Goal: Task Accomplishment & Management: Use online tool/utility

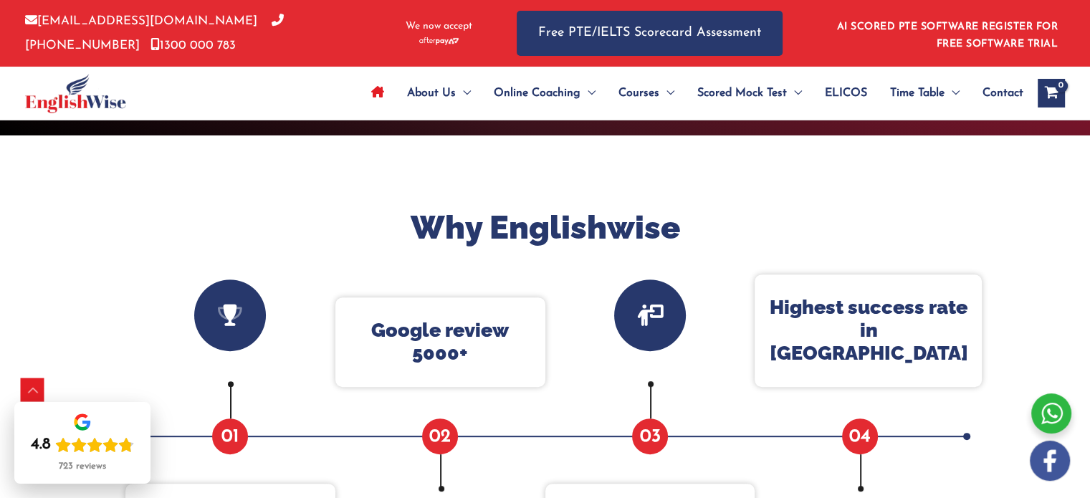
scroll to position [436, 0]
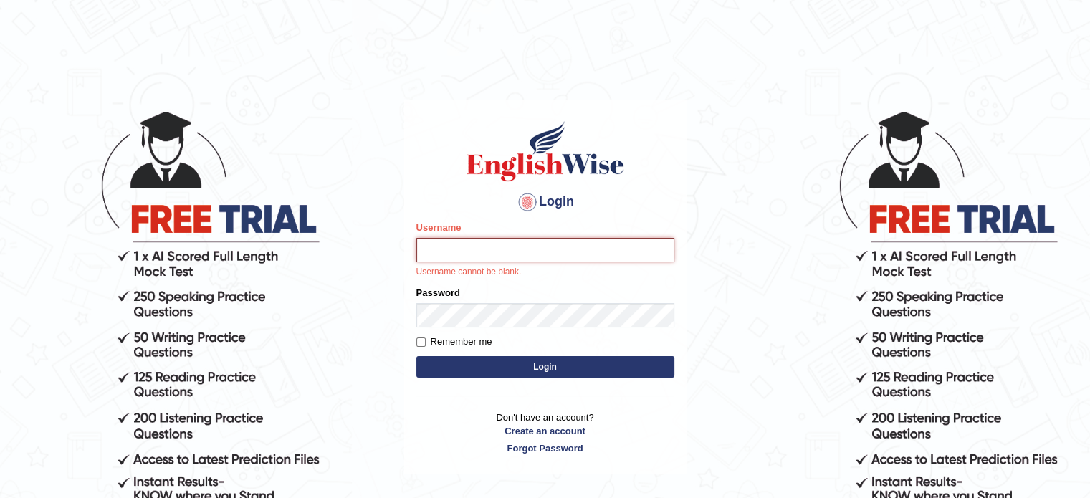
click at [472, 250] on input "Username" at bounding box center [545, 250] width 258 height 24
paste input "brenda0281"
type input "brenda0281"
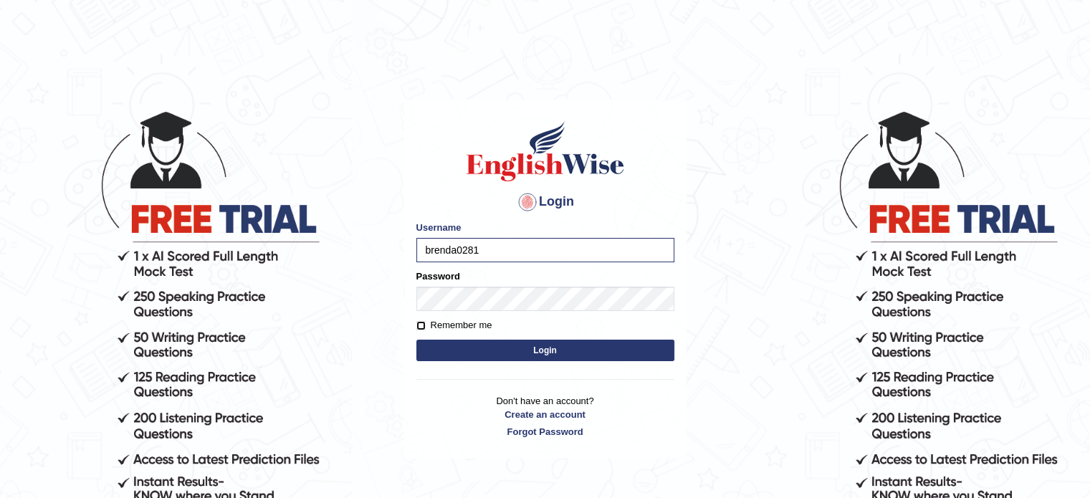
click at [420, 321] on input "Remember me" at bounding box center [420, 325] width 9 height 9
checkbox input "true"
click at [427, 338] on form "Please fix the following errors: Username brenda0281 Password Remember me Login" at bounding box center [545, 293] width 258 height 144
click at [430, 347] on button "Login" at bounding box center [545, 350] width 258 height 21
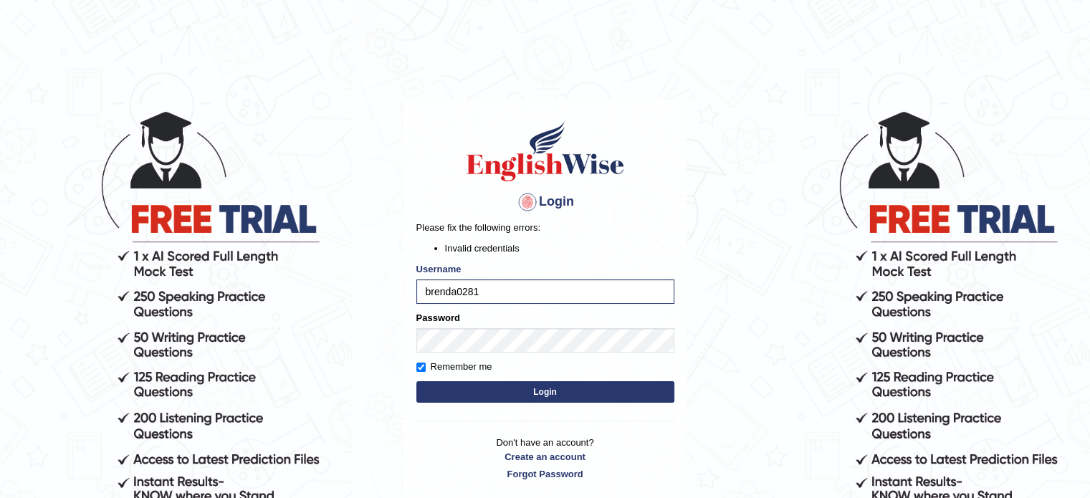
click at [512, 389] on button "Login" at bounding box center [545, 391] width 258 height 21
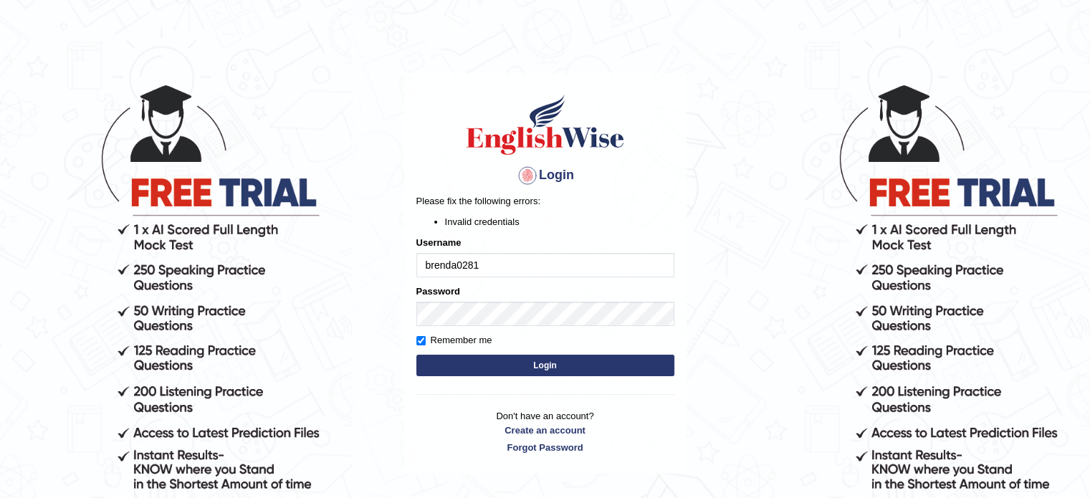
scroll to position [33, 0]
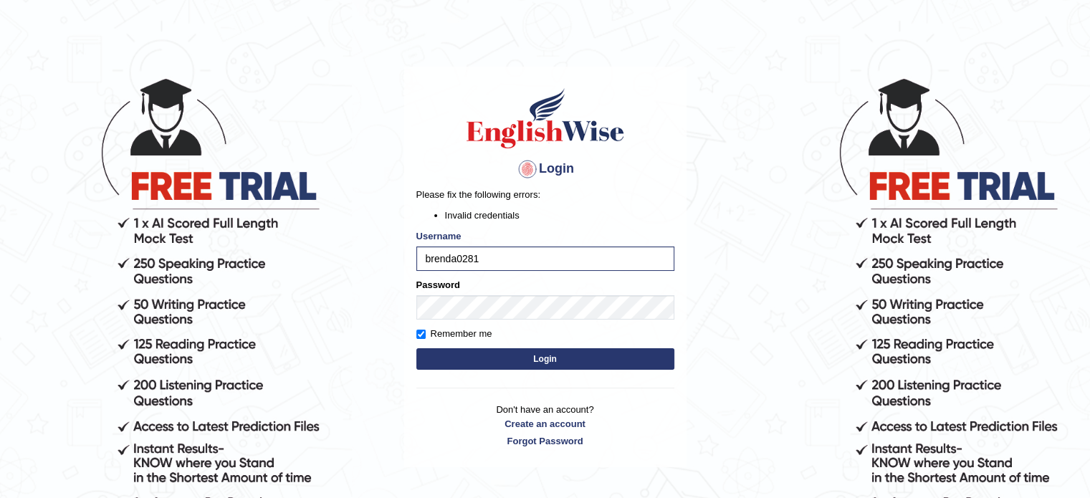
click at [494, 343] on form "Please fix the following errors: Invalid credentials Username brenda0281 Passwo…" at bounding box center [545, 281] width 258 height 186
click at [494, 351] on button "Login" at bounding box center [545, 358] width 258 height 21
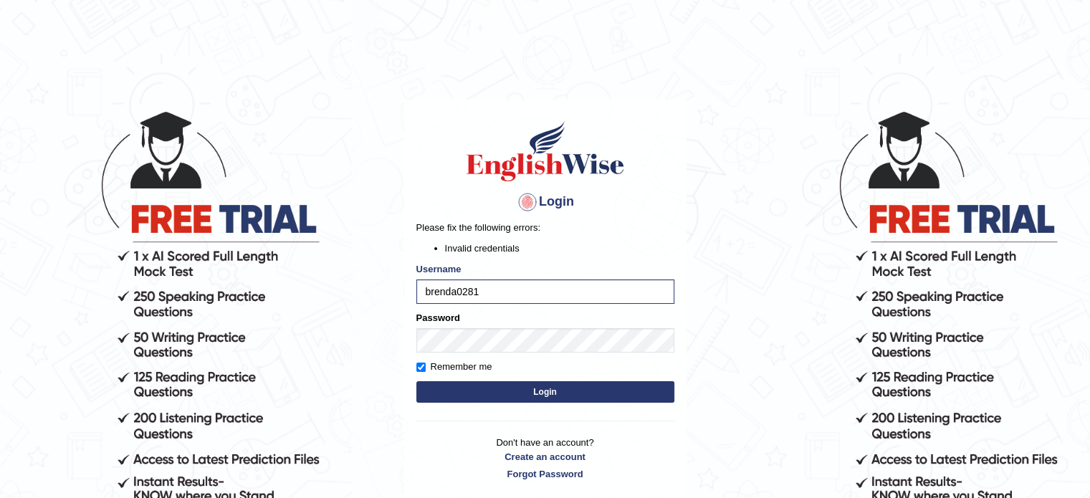
click at [498, 391] on button "Login" at bounding box center [545, 391] width 258 height 21
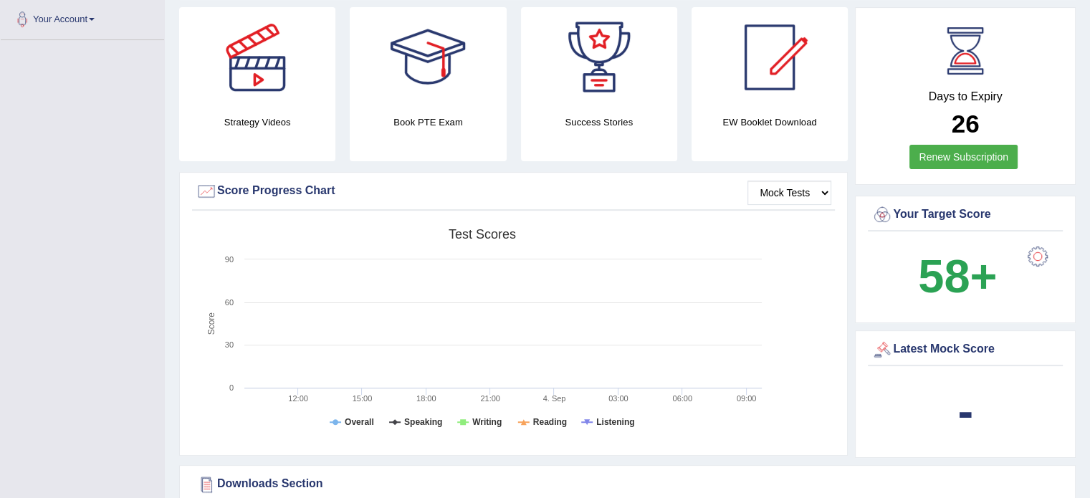
scroll to position [375, 0]
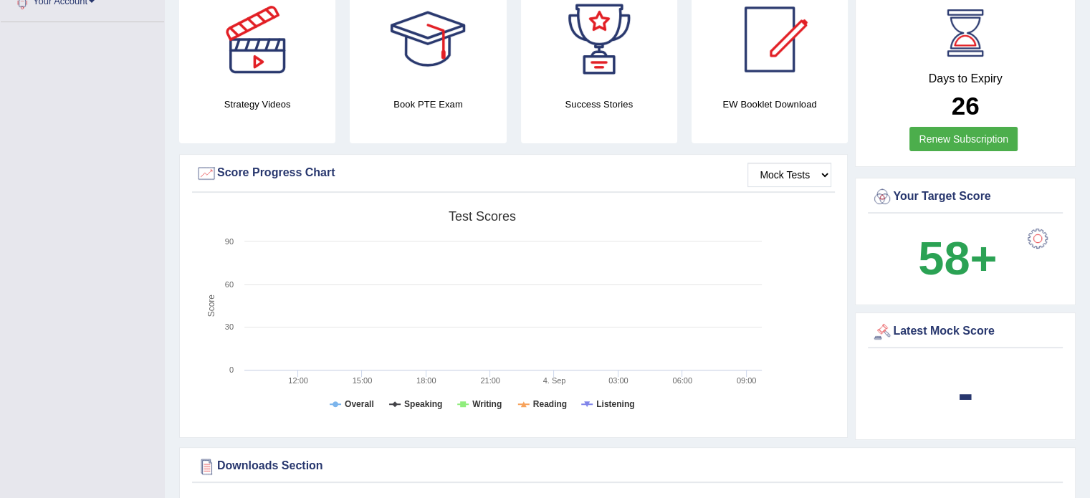
click at [1039, 236] on div at bounding box center [1037, 238] width 29 height 29
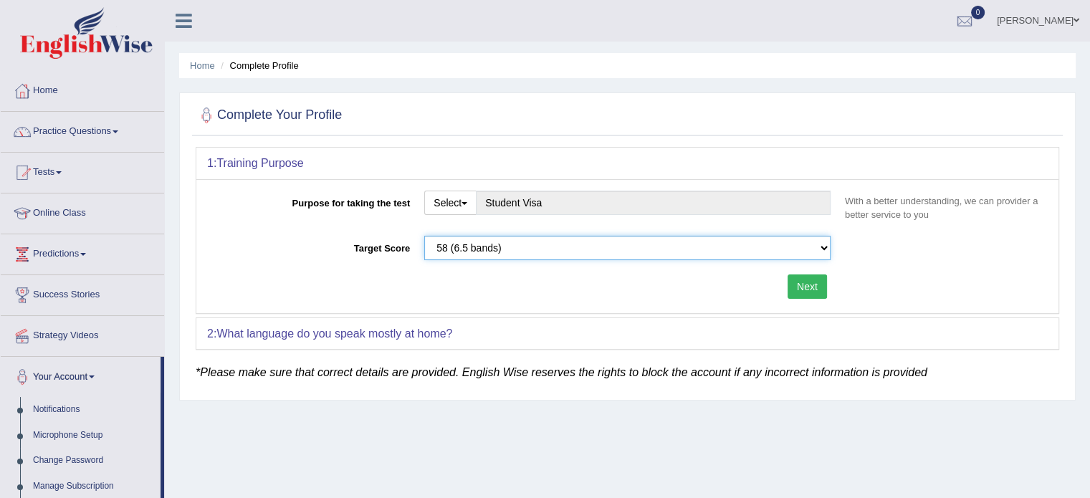
click at [535, 252] on select "Please select the correct value 50 (6 bands) 58 (6.5 bands) 65 (7 bands) 79 (8 …" at bounding box center [627, 248] width 406 height 24
select select "65"
click at [424, 236] on select "Please select the correct value 50 (6 bands) 58 (6.5 bands) 65 (7 bands) 79 (8 …" at bounding box center [627, 248] width 406 height 24
click at [796, 289] on button "Next" at bounding box center [806, 286] width 39 height 24
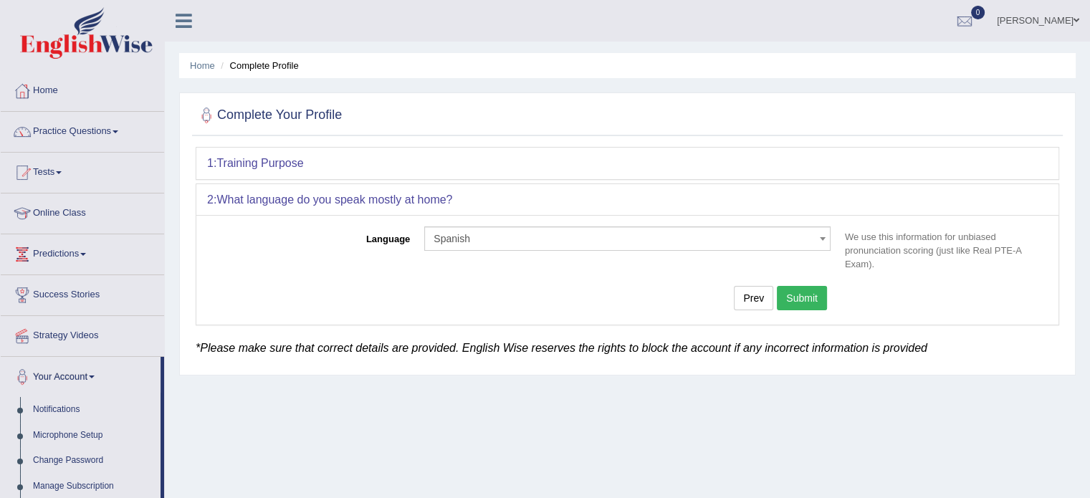
click at [821, 300] on button "Submit" at bounding box center [802, 298] width 50 height 24
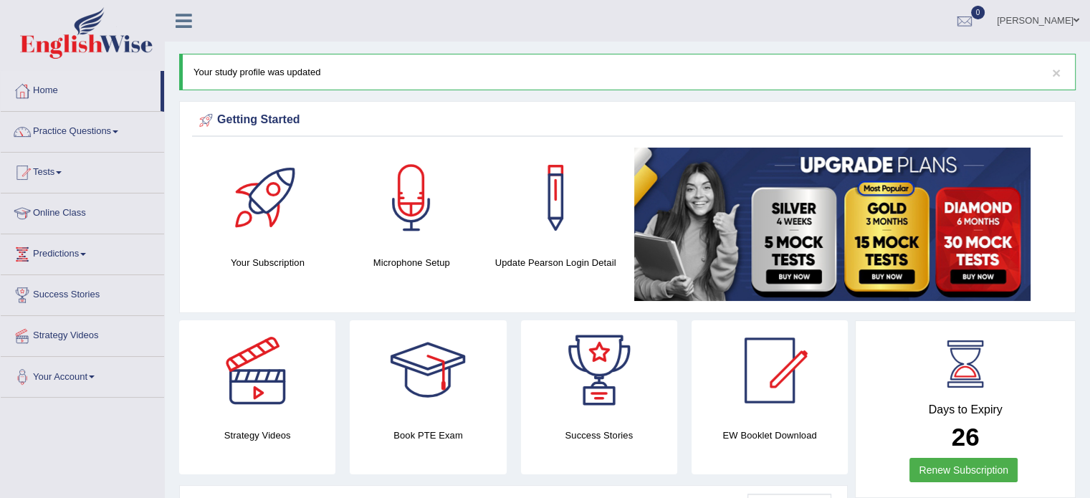
click at [1072, 19] on link "[PERSON_NAME]" at bounding box center [1038, 18] width 104 height 37
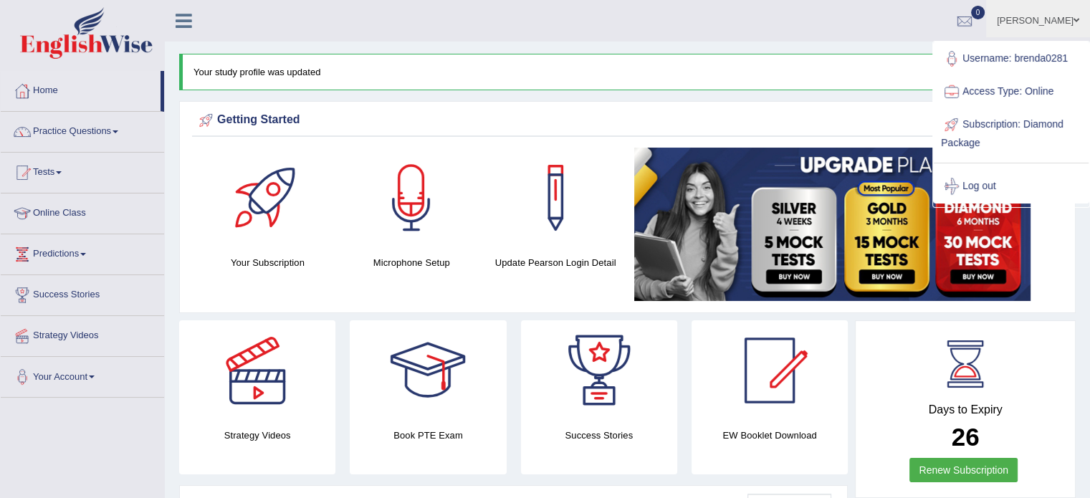
click at [186, 25] on icon at bounding box center [184, 20] width 16 height 19
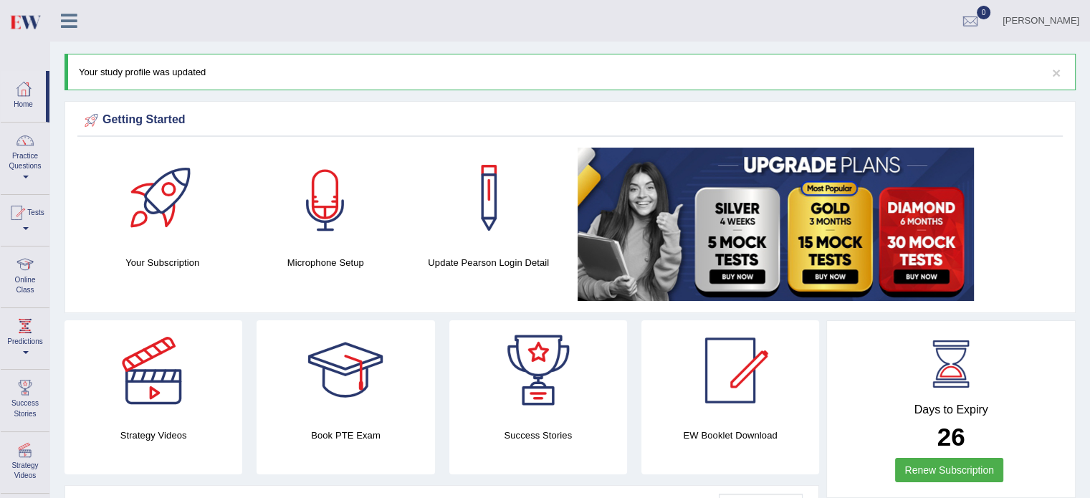
click at [347, 214] on div at bounding box center [325, 198] width 100 height 100
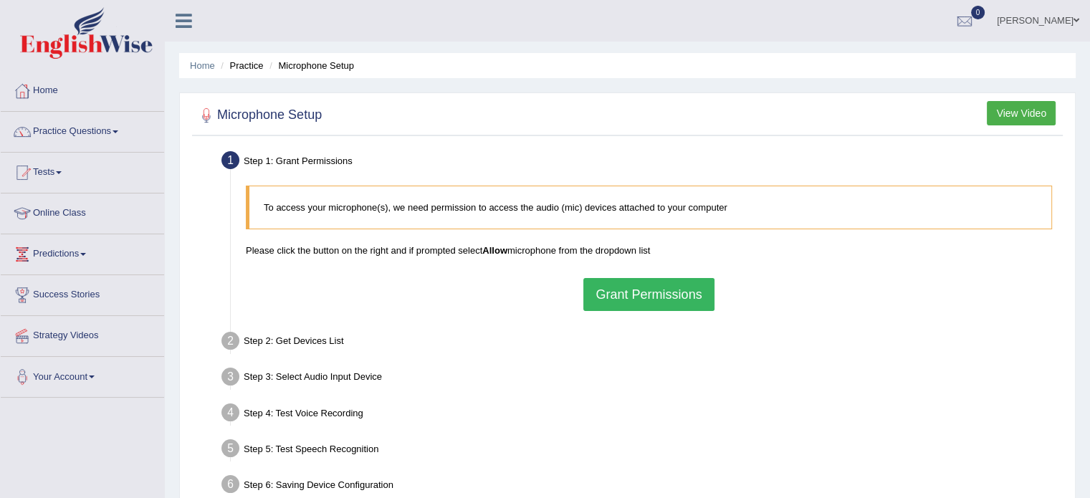
click at [633, 295] on button "Grant Permissions" at bounding box center [648, 294] width 130 height 33
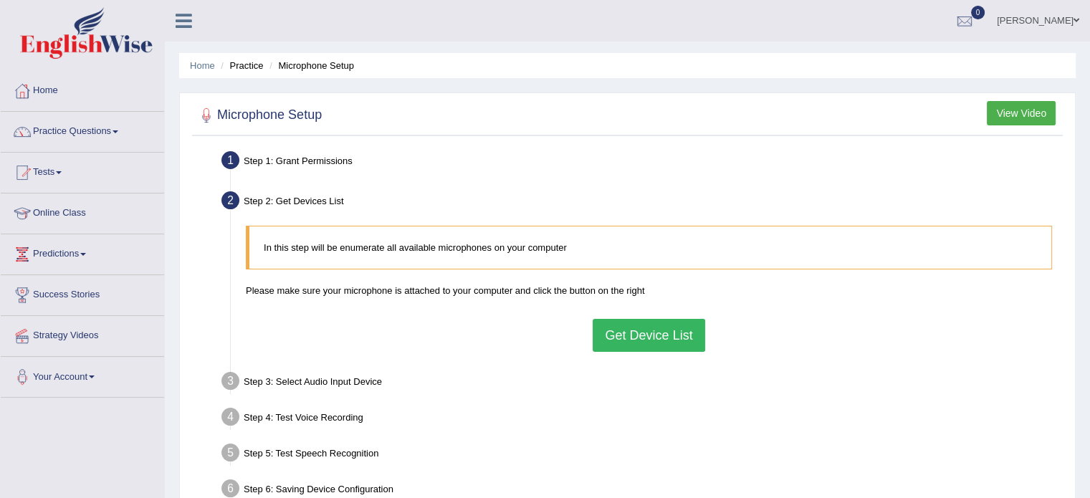
click at [622, 325] on button "Get Device List" at bounding box center [649, 335] width 112 height 33
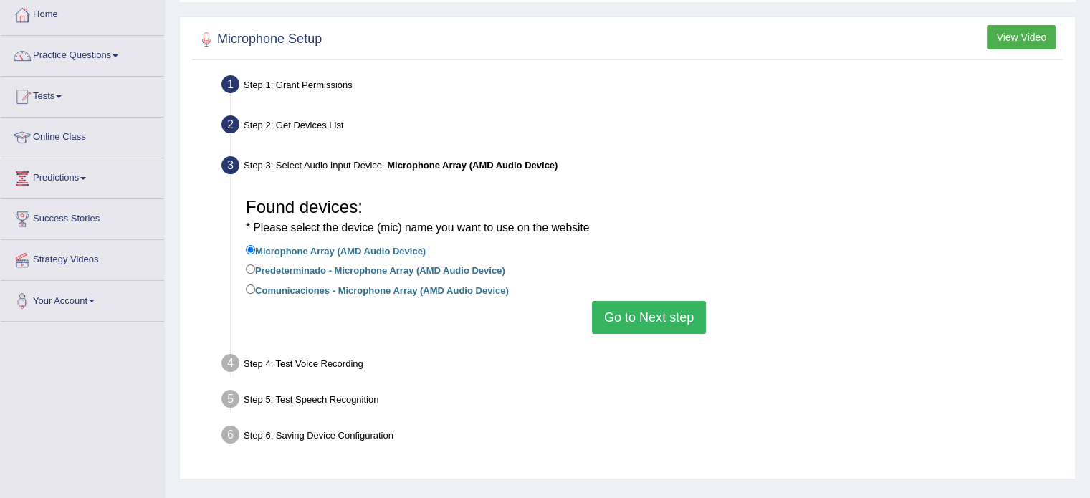
scroll to position [79, 0]
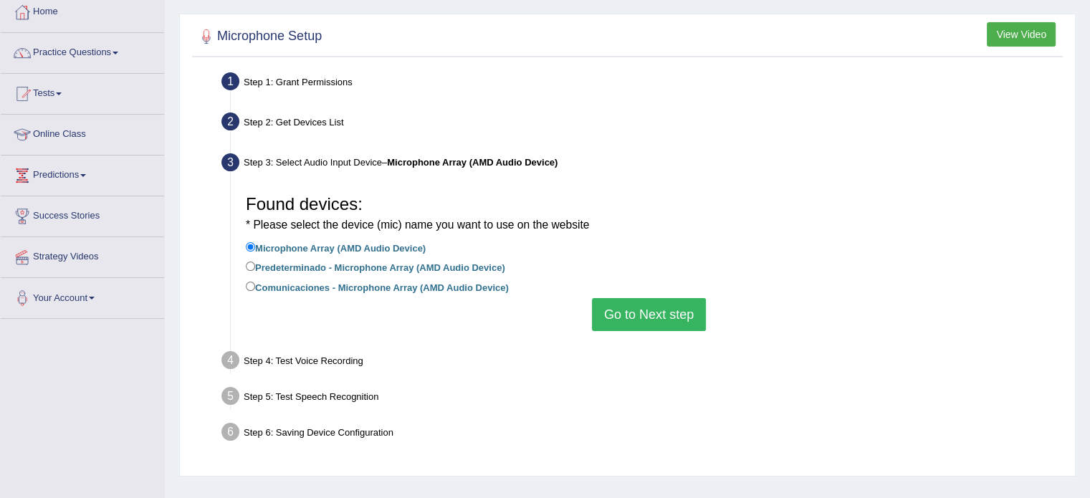
click at [639, 316] on button "Go to Next step" at bounding box center [649, 314] width 114 height 33
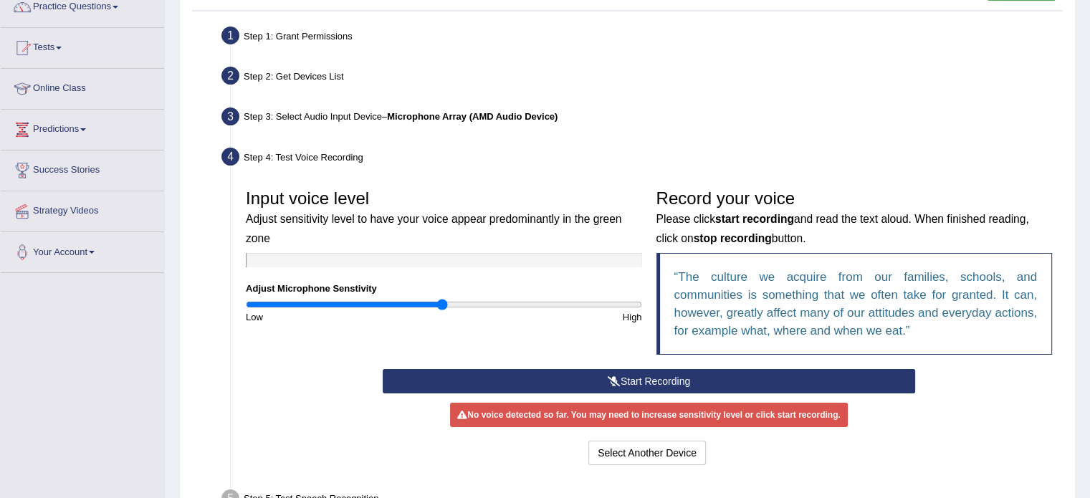
scroll to position [126, 0]
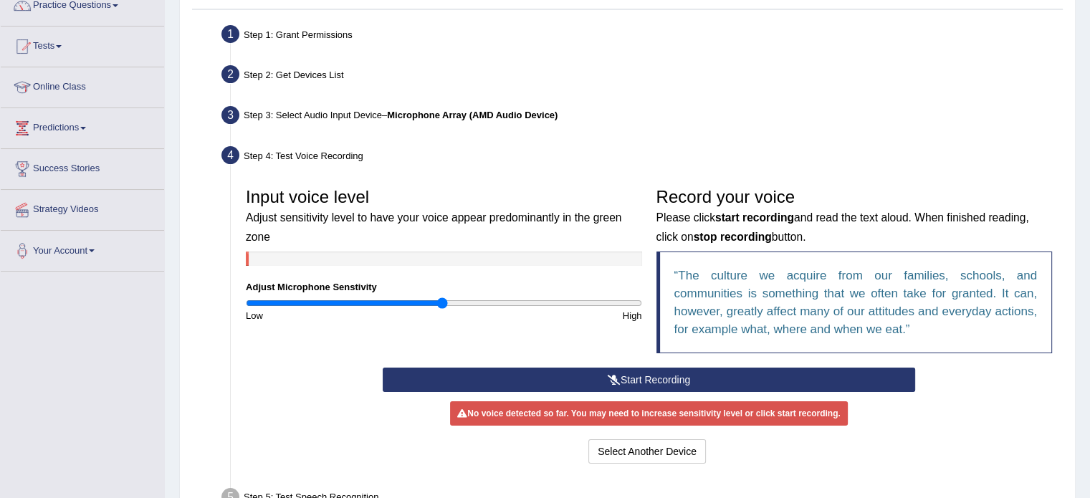
click at [526, 383] on button "Start Recording" at bounding box center [649, 380] width 532 height 24
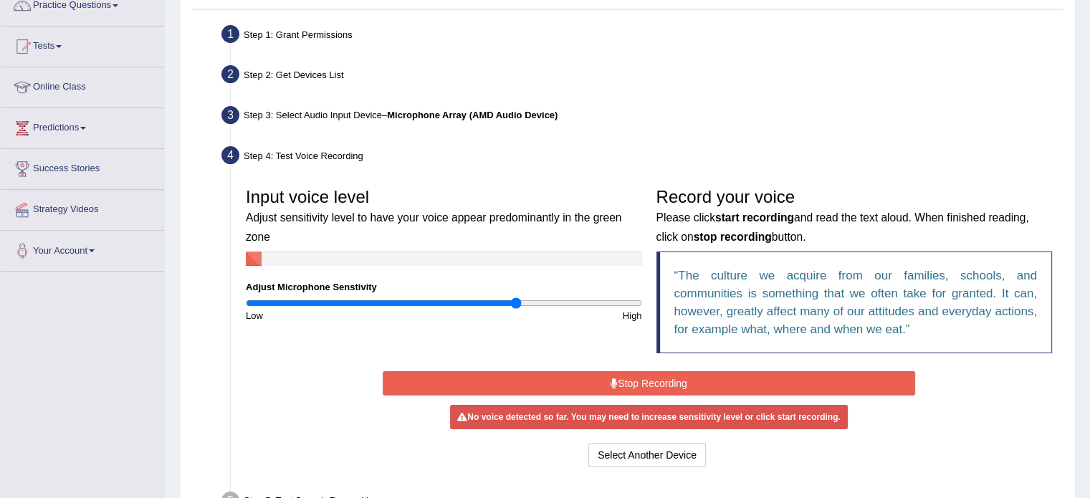
drag, startPoint x: 445, startPoint y: 300, endPoint x: 514, endPoint y: 302, distance: 69.5
click at [514, 302] on input "range" at bounding box center [444, 302] width 396 height 11
drag, startPoint x: 514, startPoint y: 302, endPoint x: 578, endPoint y: 300, distance: 63.8
click at [578, 300] on input "range" at bounding box center [444, 302] width 396 height 11
drag, startPoint x: 578, startPoint y: 300, endPoint x: 430, endPoint y: 317, distance: 149.3
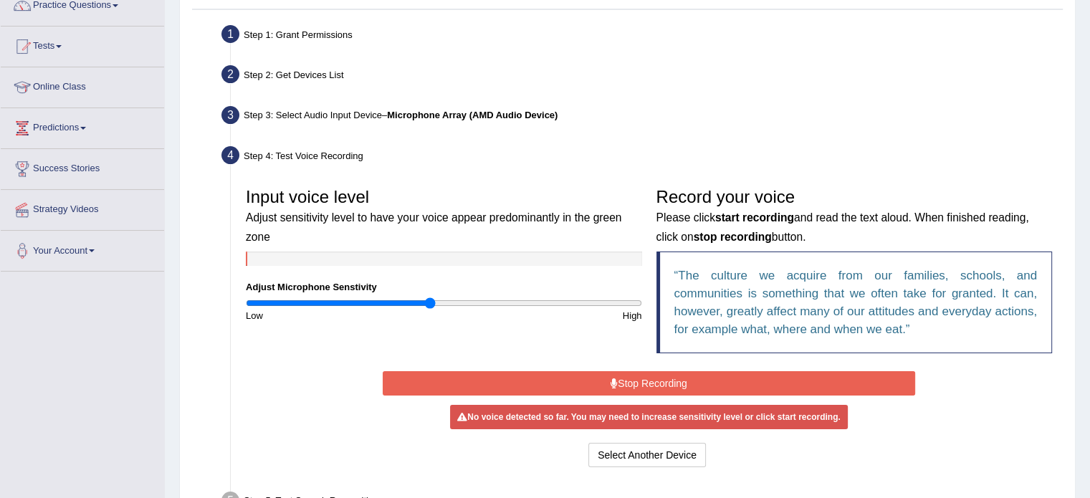
click at [430, 309] on input "range" at bounding box center [444, 302] width 396 height 11
drag, startPoint x: 431, startPoint y: 300, endPoint x: 572, endPoint y: 292, distance: 141.4
click at [572, 297] on input "range" at bounding box center [444, 302] width 396 height 11
drag, startPoint x: 572, startPoint y: 303, endPoint x: 557, endPoint y: 303, distance: 14.3
click at [557, 303] on input "range" at bounding box center [444, 302] width 396 height 11
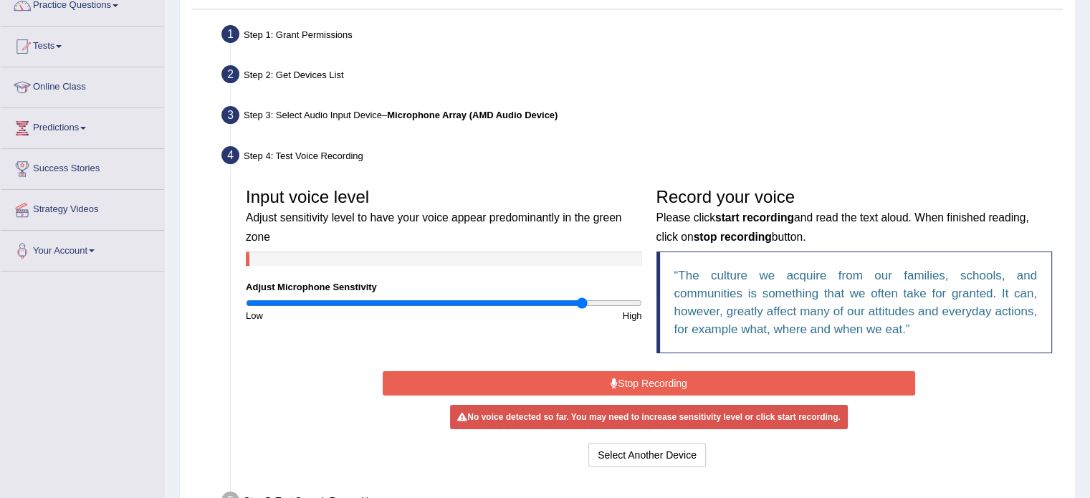
drag, startPoint x: 557, startPoint y: 303, endPoint x: 580, endPoint y: 303, distance: 22.2
click at [580, 303] on input "range" at bounding box center [444, 302] width 396 height 11
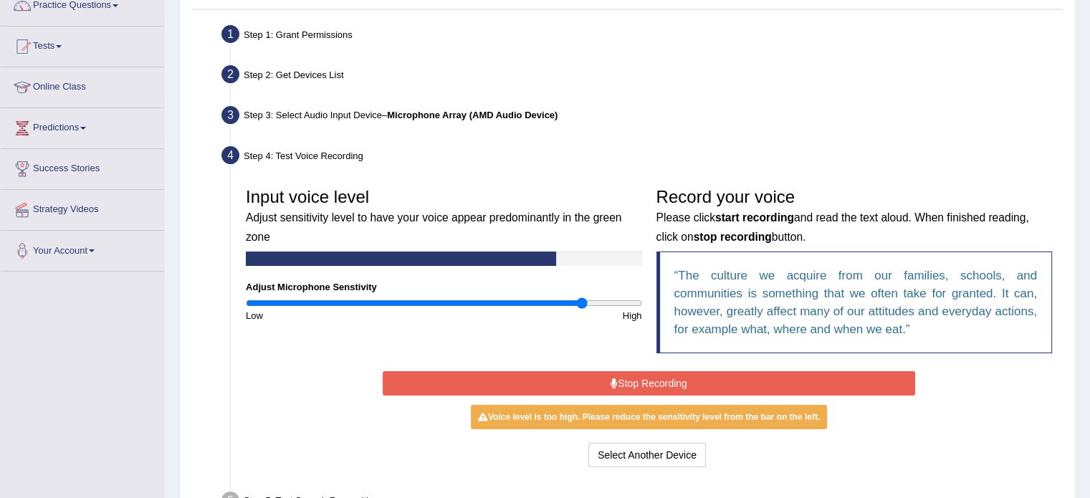
drag, startPoint x: 580, startPoint y: 303, endPoint x: 547, endPoint y: 278, distance: 41.4
click at [547, 278] on div "Input voice level Adjust sensitivity level to have your voice appear predominan…" at bounding box center [444, 252] width 411 height 142
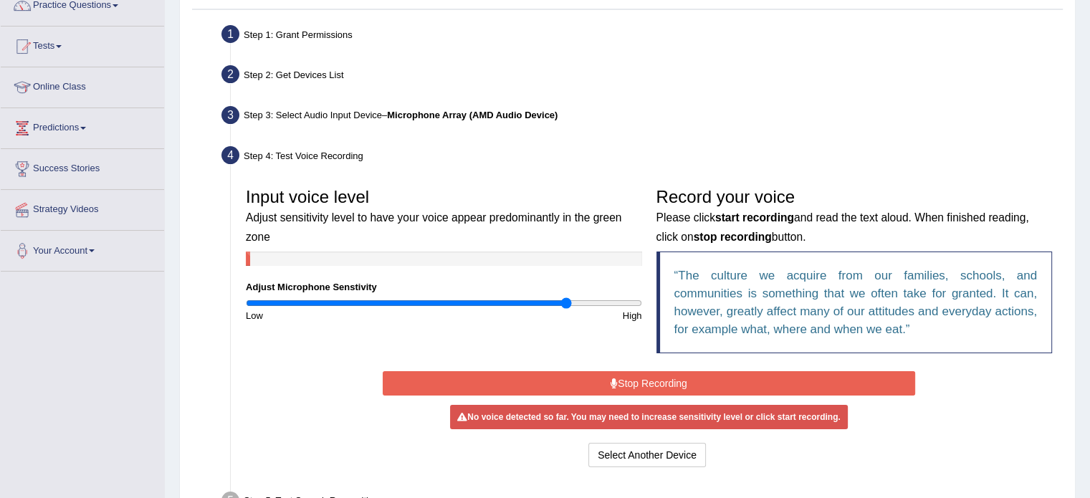
drag, startPoint x: 579, startPoint y: 301, endPoint x: 565, endPoint y: 306, distance: 15.2
click at [565, 306] on input "range" at bounding box center [444, 302] width 396 height 11
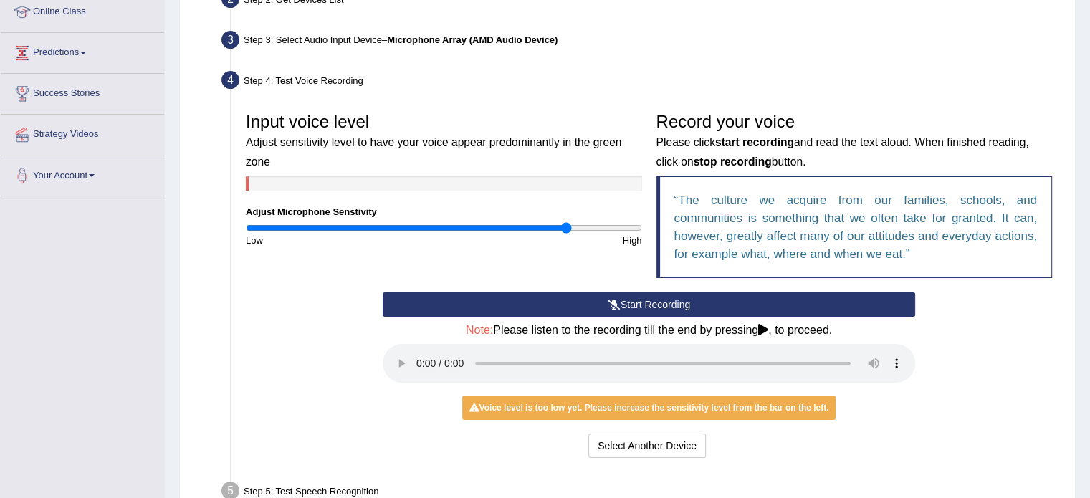
scroll to position [203, 0]
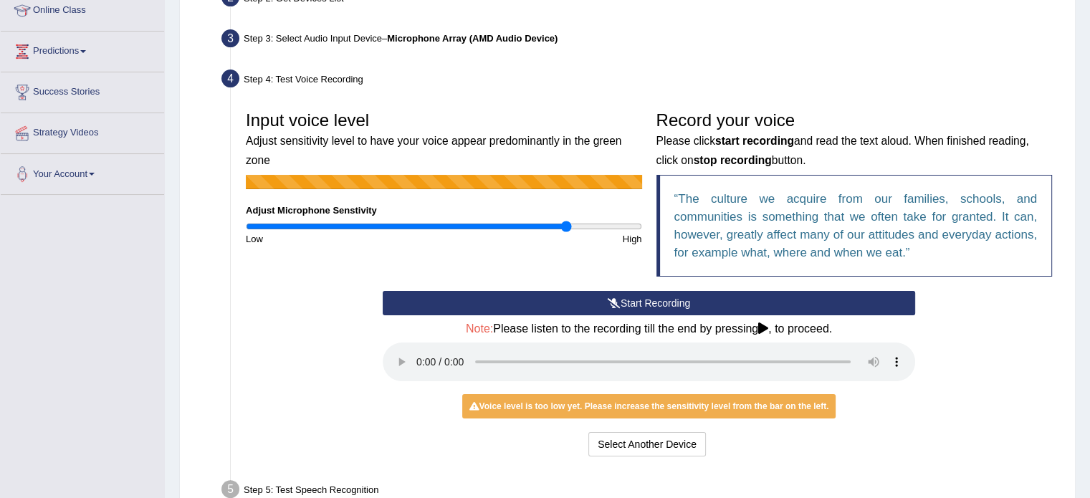
click at [536, 291] on button "Start Recording" at bounding box center [649, 303] width 532 height 24
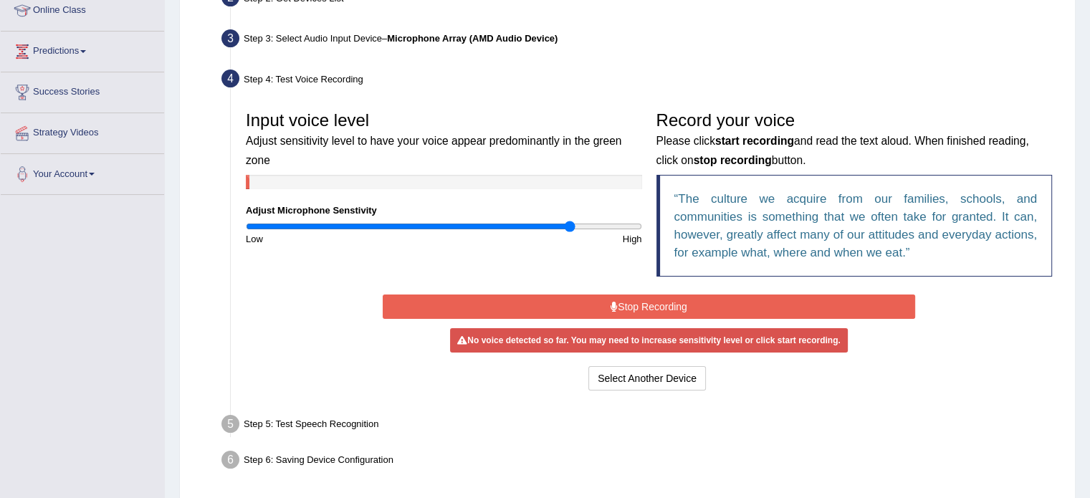
click at [571, 224] on input "range" at bounding box center [444, 226] width 396 height 11
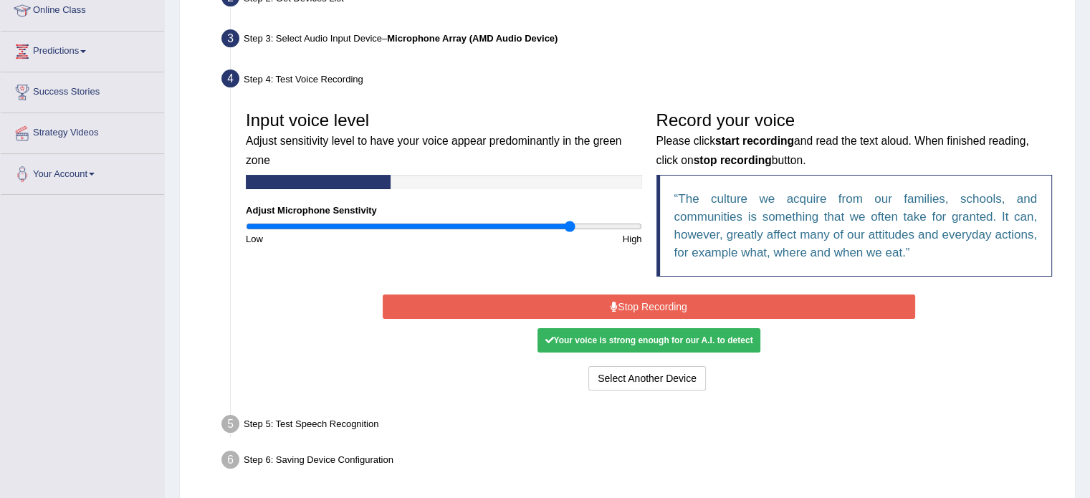
click at [621, 300] on button "Stop Recording" at bounding box center [649, 306] width 532 height 24
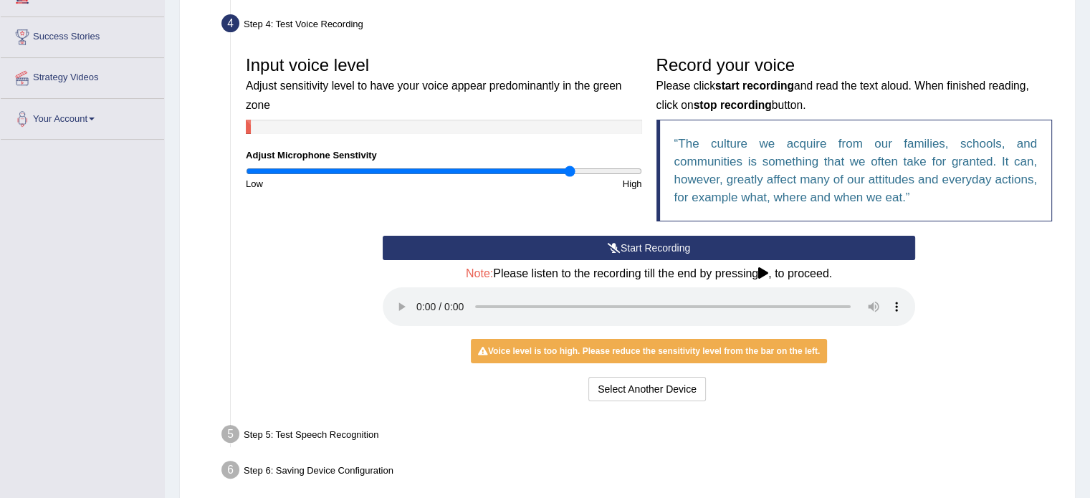
scroll to position [259, 0]
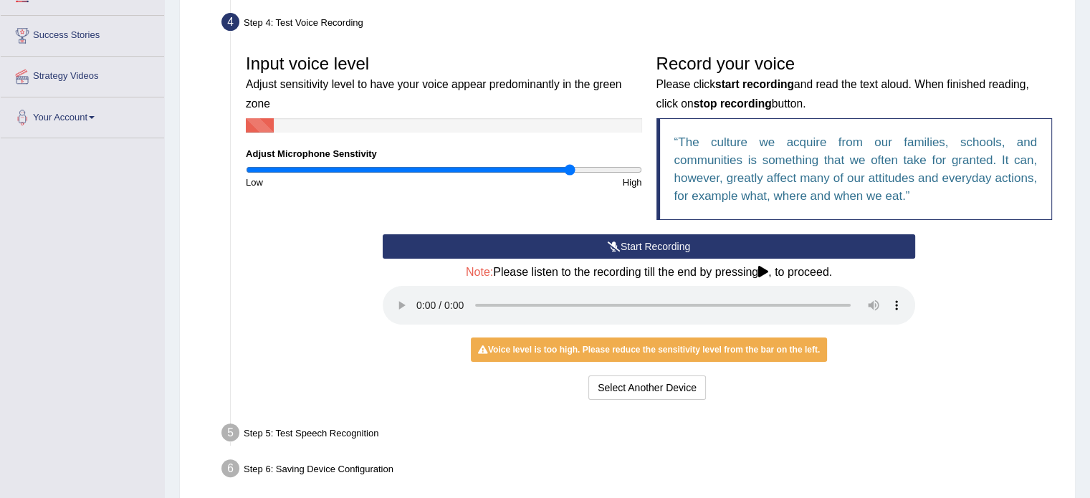
click at [651, 246] on button "Start Recording" at bounding box center [649, 246] width 532 height 24
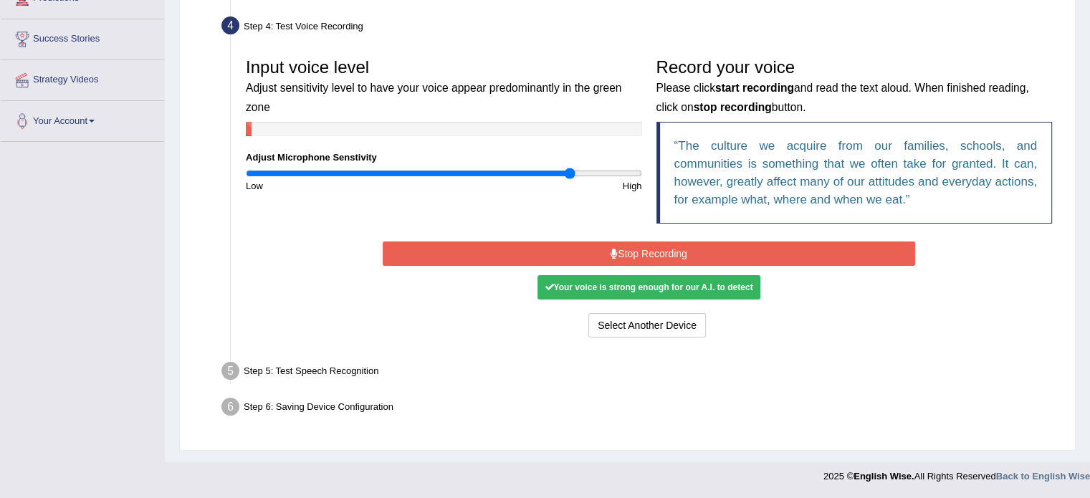
scroll to position [254, 0]
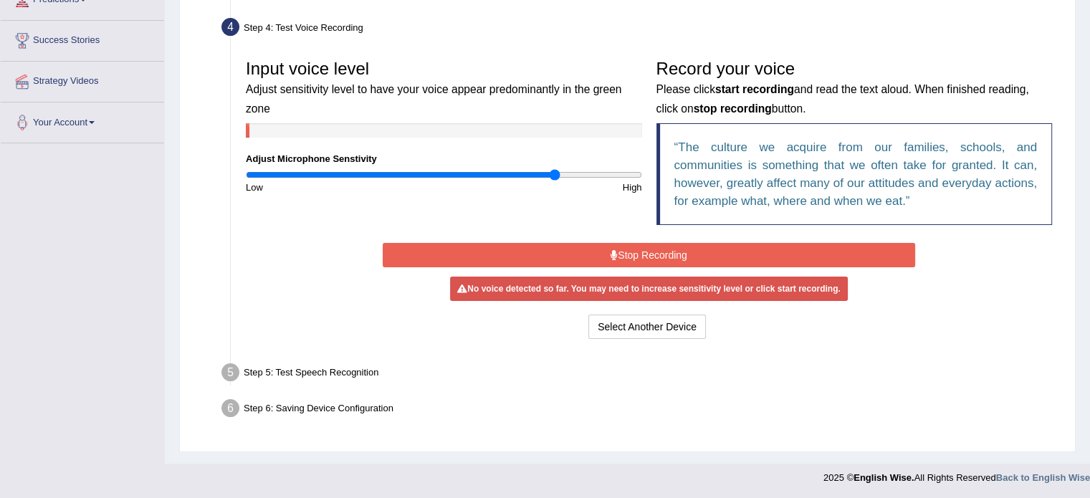
drag, startPoint x: 567, startPoint y: 171, endPoint x: 556, endPoint y: 173, distance: 11.7
click at [556, 173] on input "range" at bounding box center [444, 174] width 396 height 11
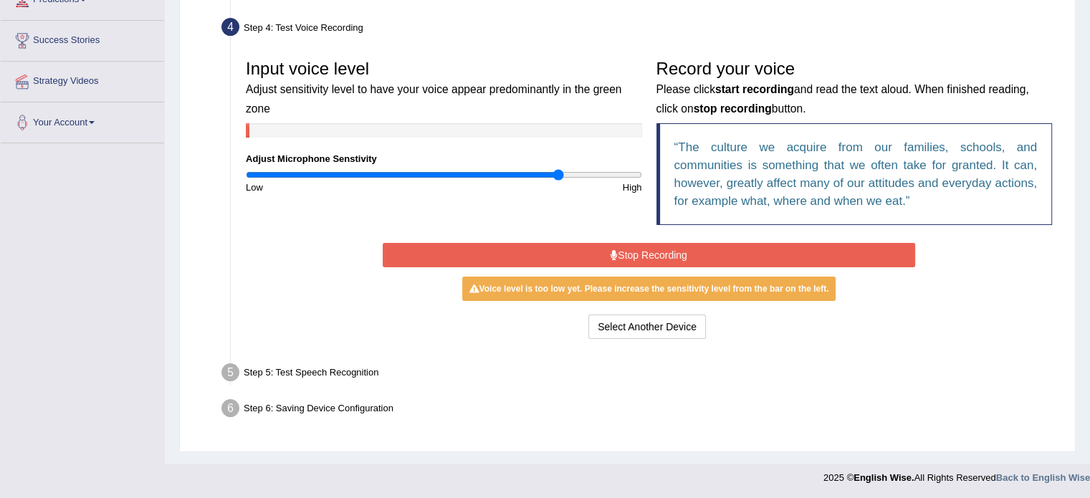
click at [554, 246] on button "Stop Recording" at bounding box center [649, 255] width 532 height 24
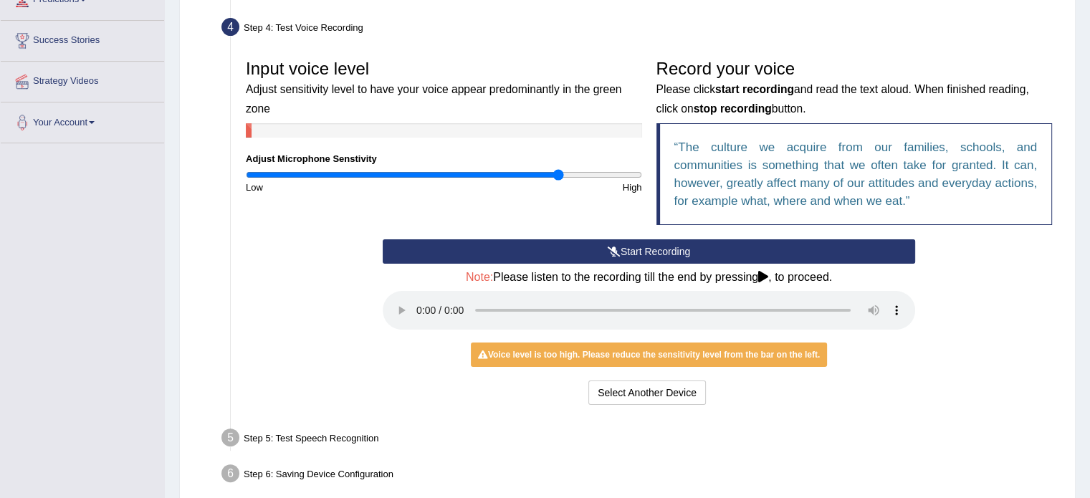
click at [562, 246] on button "Start Recording" at bounding box center [649, 251] width 532 height 24
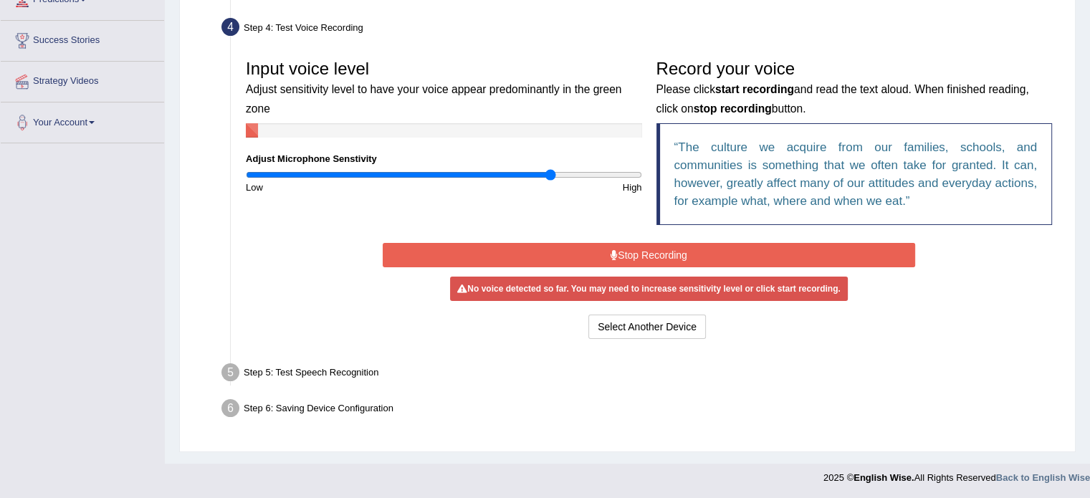
click at [550, 173] on input "range" at bounding box center [444, 174] width 396 height 11
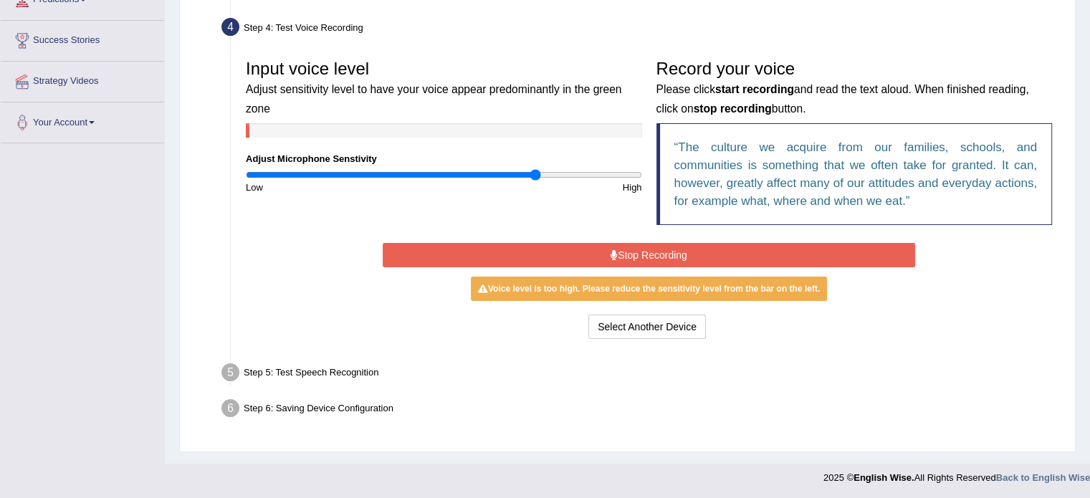
click at [534, 174] on input "range" at bounding box center [444, 174] width 396 height 11
drag, startPoint x: 530, startPoint y: 177, endPoint x: 494, endPoint y: 173, distance: 36.0
click at [494, 173] on input "range" at bounding box center [444, 174] width 396 height 11
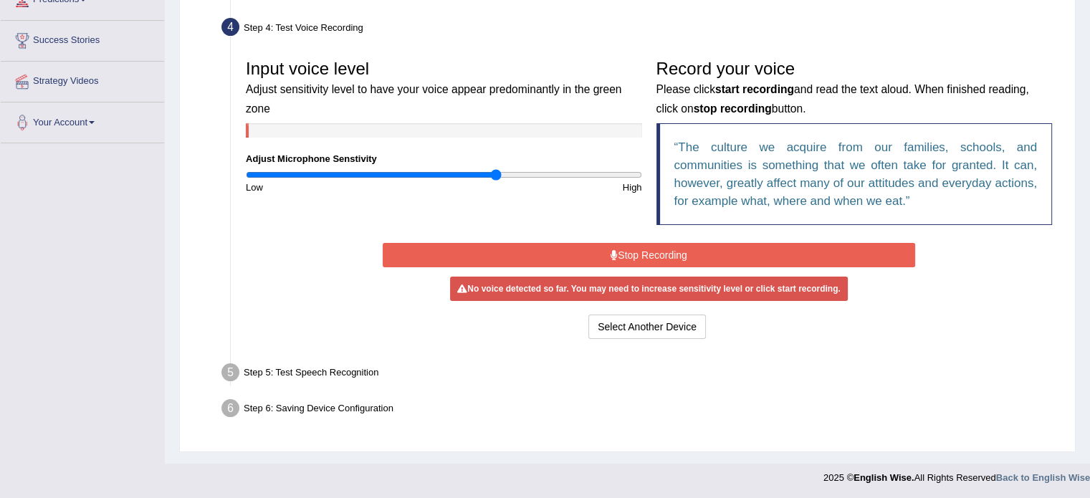
click at [527, 243] on button "Stop Recording" at bounding box center [649, 255] width 532 height 24
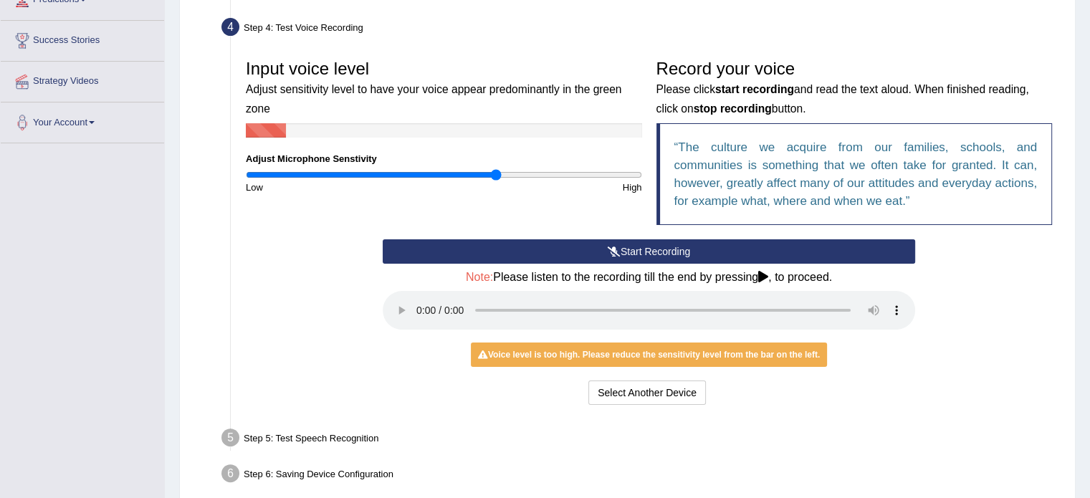
click at [524, 245] on button "Start Recording" at bounding box center [649, 251] width 532 height 24
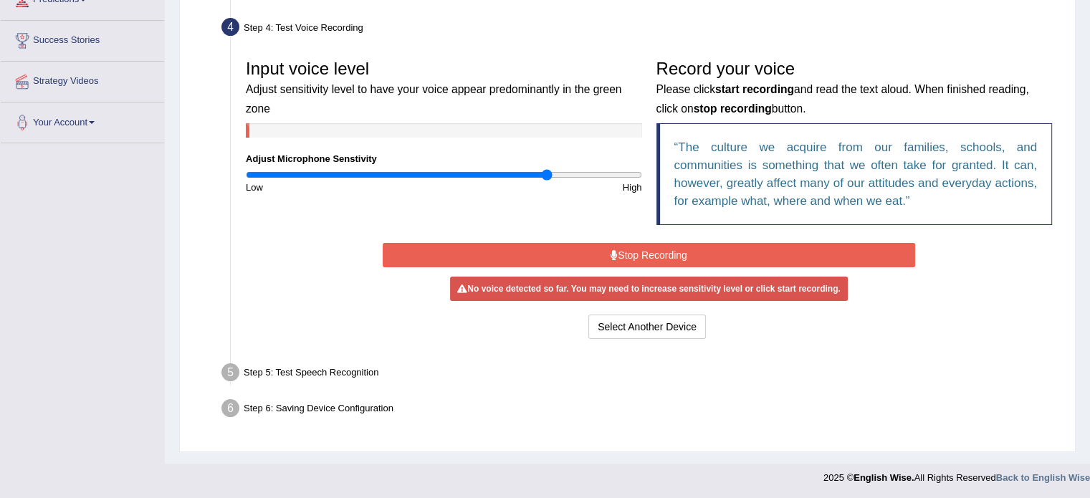
drag, startPoint x: 492, startPoint y: 174, endPoint x: 547, endPoint y: 173, distance: 55.2
click at [547, 173] on input "range" at bounding box center [444, 174] width 396 height 11
drag, startPoint x: 547, startPoint y: 177, endPoint x: 538, endPoint y: 178, distance: 9.3
click at [538, 178] on input "range" at bounding box center [444, 174] width 396 height 11
drag, startPoint x: 537, startPoint y: 171, endPoint x: 502, endPoint y: 174, distance: 35.9
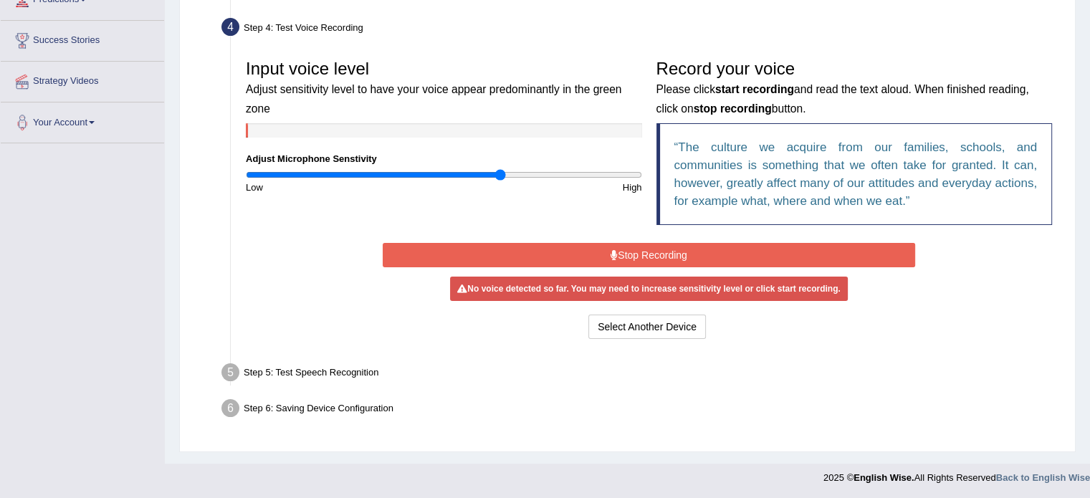
type input "1.3"
click at [502, 174] on input "range" at bounding box center [444, 174] width 396 height 11
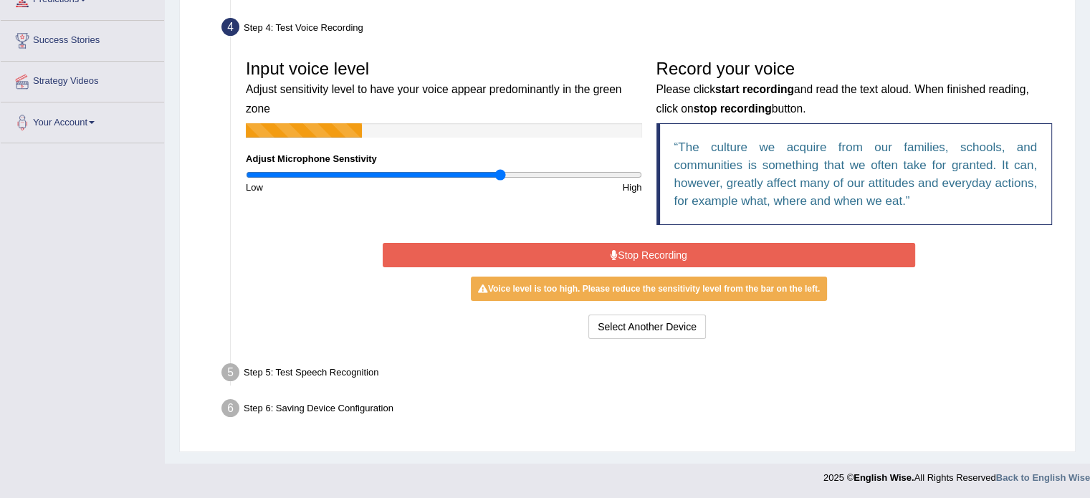
click at [540, 251] on button "Stop Recording" at bounding box center [649, 255] width 532 height 24
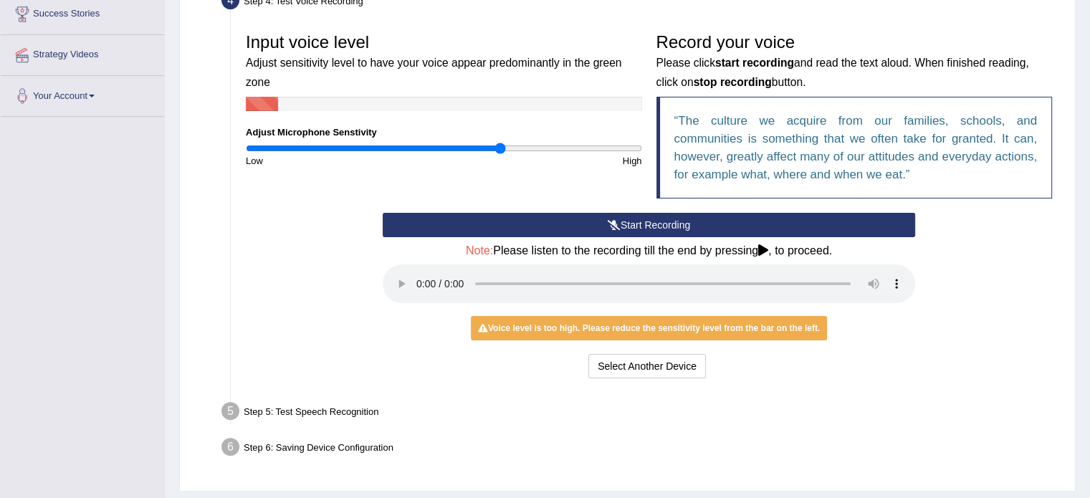
scroll to position [270, 0]
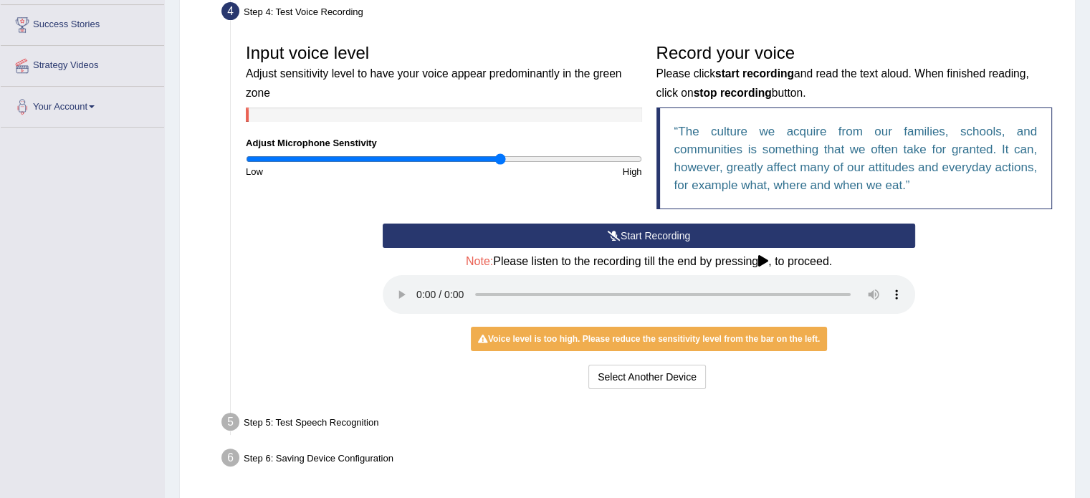
click at [762, 257] on icon at bounding box center [763, 260] width 10 height 11
click at [642, 381] on button "Select Another Device" at bounding box center [647, 377] width 118 height 24
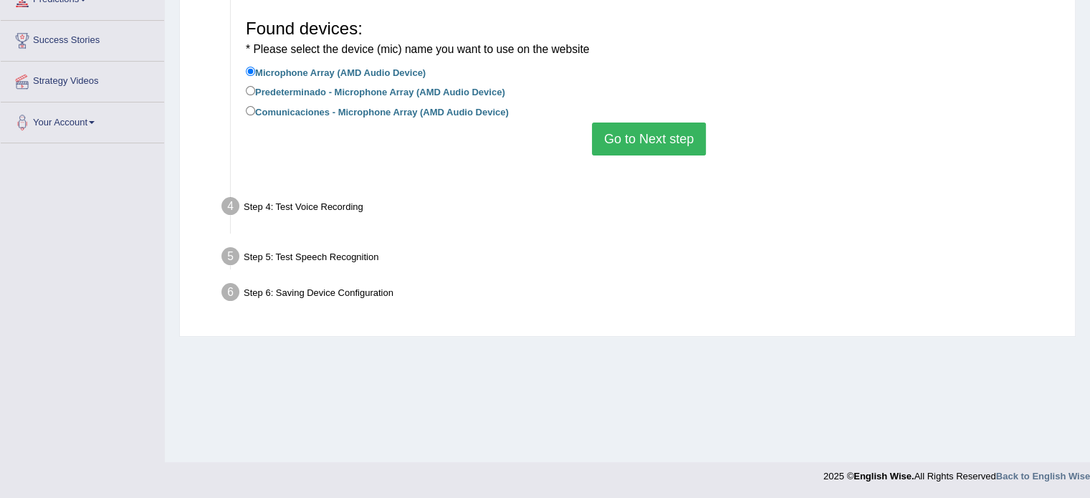
scroll to position [254, 0]
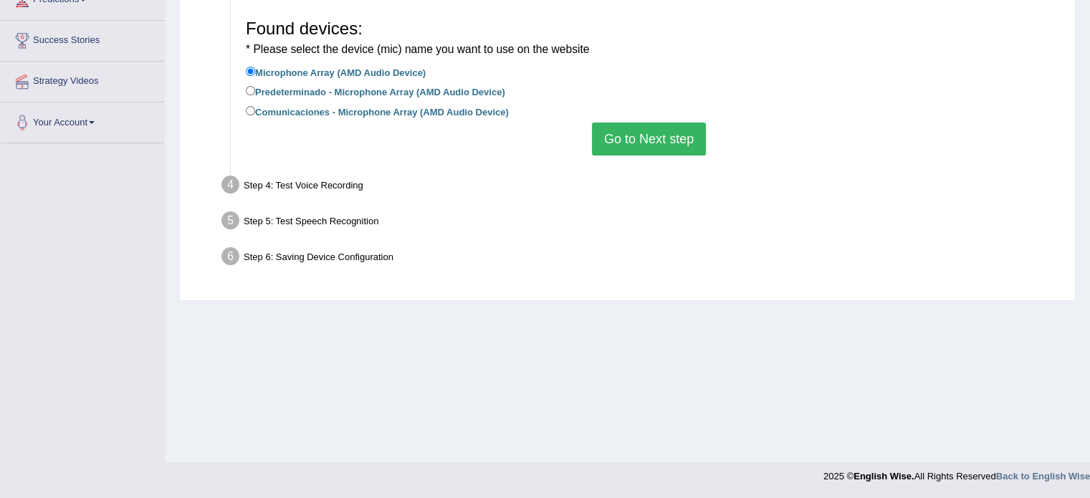
click at [396, 92] on label "Predeterminado - Microphone Array (AMD Audio Device)" at bounding box center [375, 91] width 259 height 16
click at [255, 92] on input "Predeterminado - Microphone Array (AMD Audio Device)" at bounding box center [250, 90] width 9 height 9
radio input "true"
click at [634, 123] on button "Go to Next step" at bounding box center [649, 139] width 114 height 33
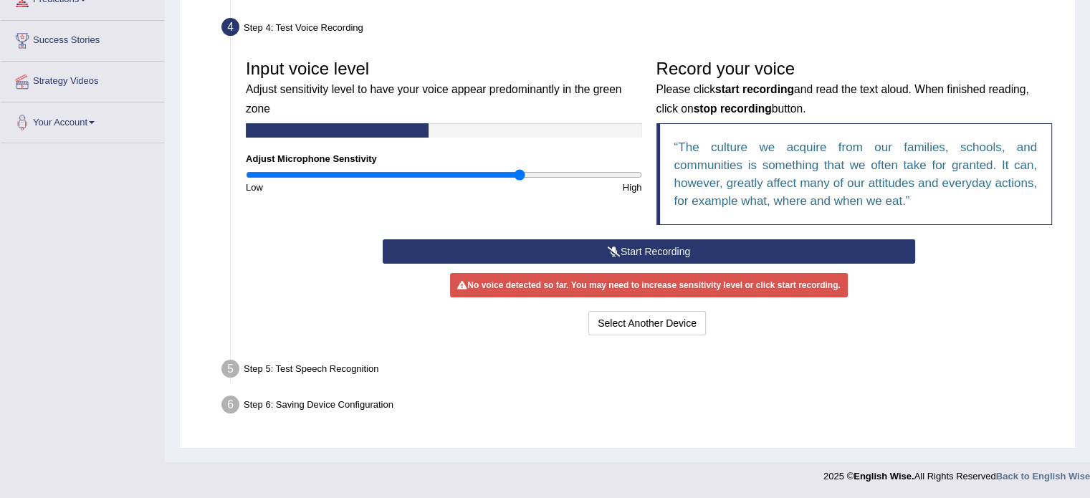
click at [519, 171] on input "range" at bounding box center [444, 174] width 396 height 11
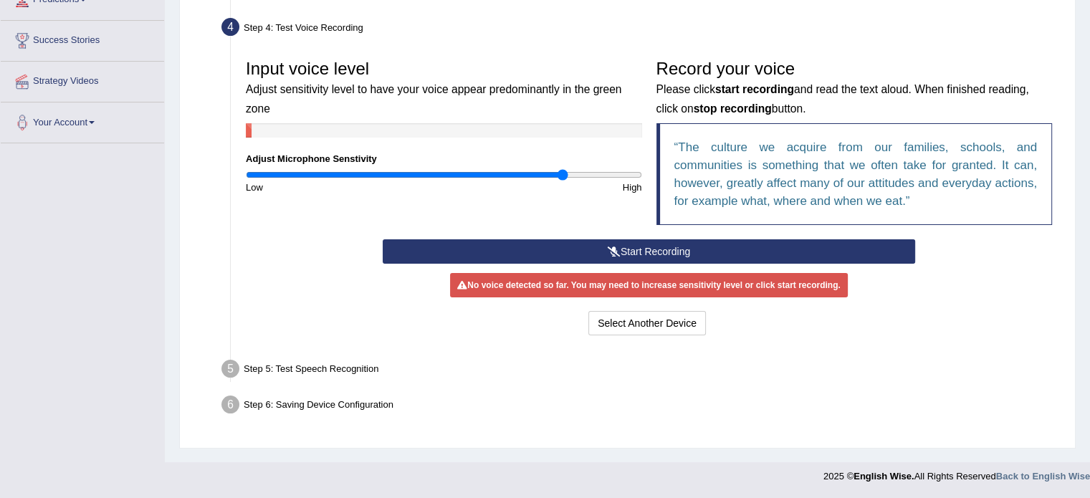
drag, startPoint x: 518, startPoint y: 171, endPoint x: 561, endPoint y: 168, distance: 43.1
click at [561, 169] on input "range" at bounding box center [444, 174] width 396 height 11
drag, startPoint x: 560, startPoint y: 170, endPoint x: 684, endPoint y: 188, distance: 125.2
click at [642, 181] on input "range" at bounding box center [444, 174] width 396 height 11
click at [634, 173] on input "range" at bounding box center [444, 174] width 396 height 11
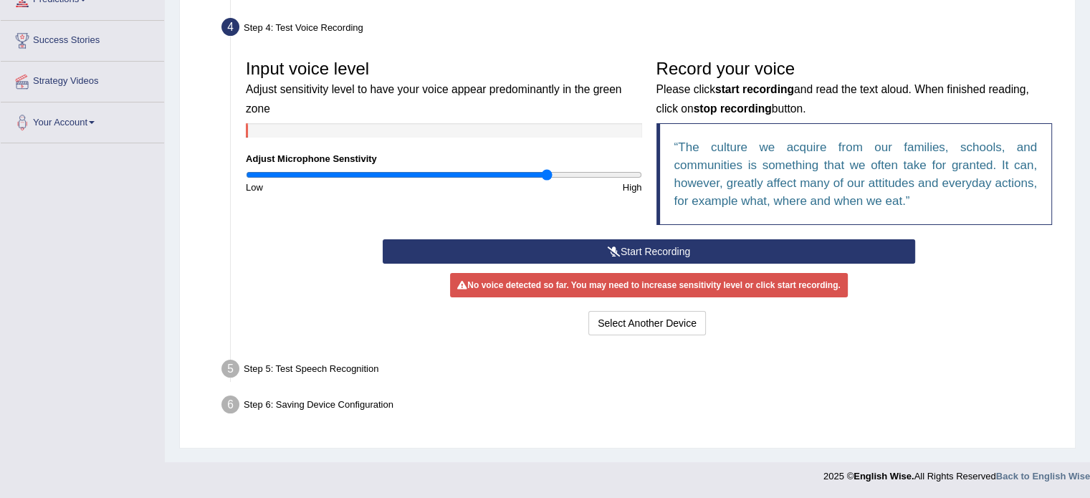
drag, startPoint x: 630, startPoint y: 171, endPoint x: 545, endPoint y: 171, distance: 84.6
click at [545, 171] on input "range" at bounding box center [444, 174] width 396 height 11
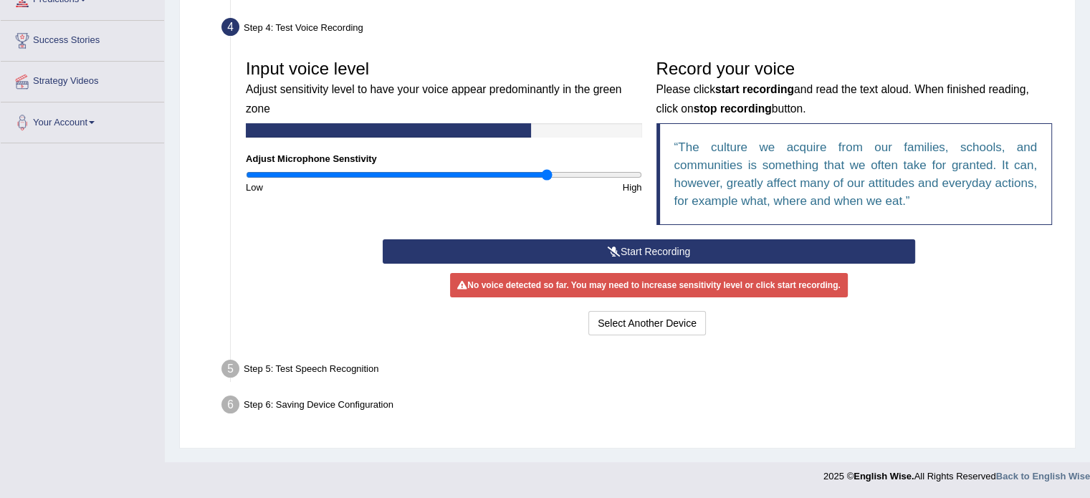
click at [550, 246] on button "Start Recording" at bounding box center [649, 251] width 532 height 24
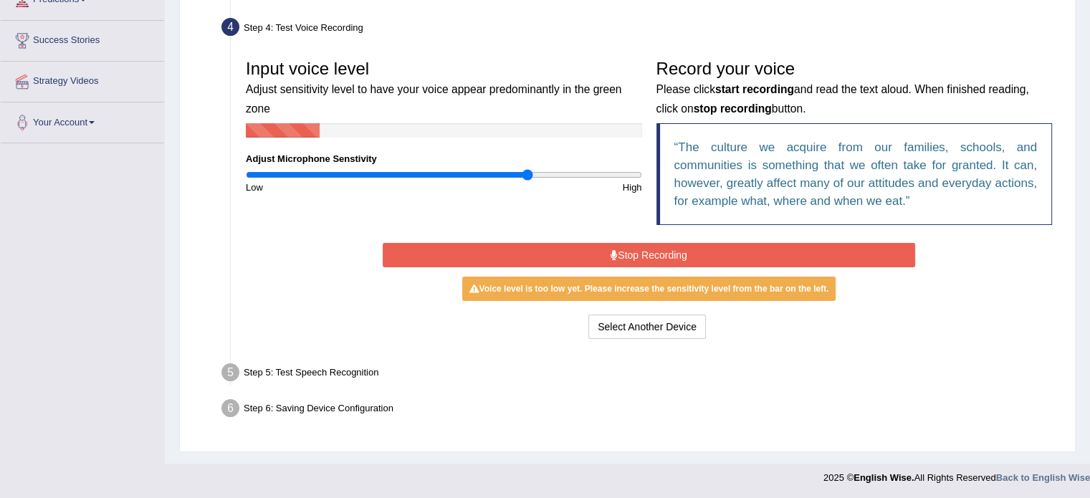
drag, startPoint x: 547, startPoint y: 174, endPoint x: 525, endPoint y: 177, distance: 22.4
click at [525, 177] on input "range" at bounding box center [444, 174] width 396 height 11
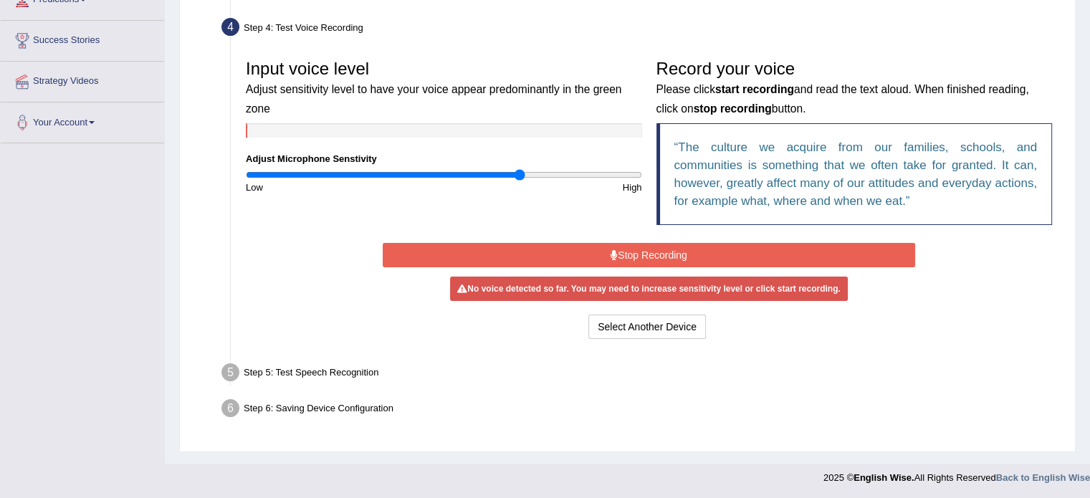
type input "1.4"
click at [521, 171] on input "range" at bounding box center [444, 174] width 396 height 11
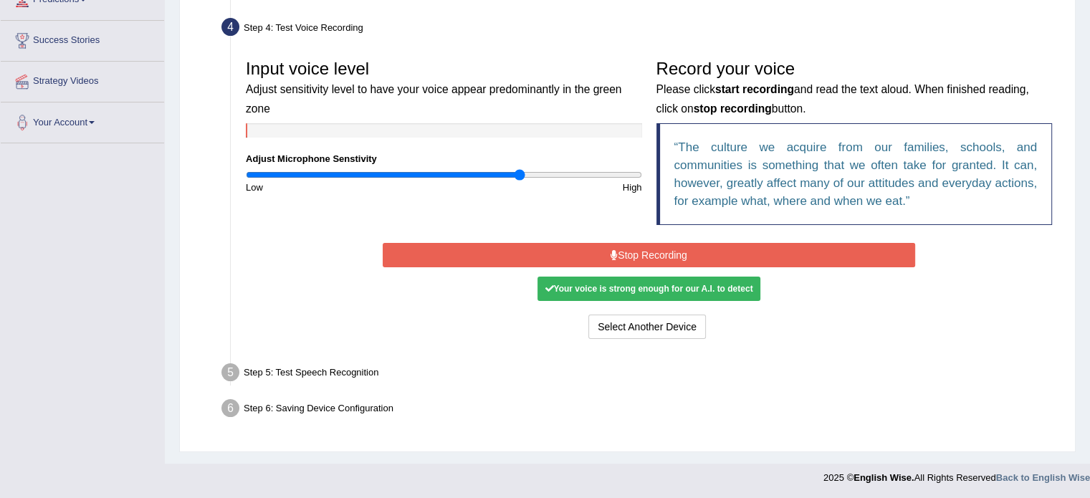
click at [559, 248] on button "Stop Recording" at bounding box center [649, 255] width 532 height 24
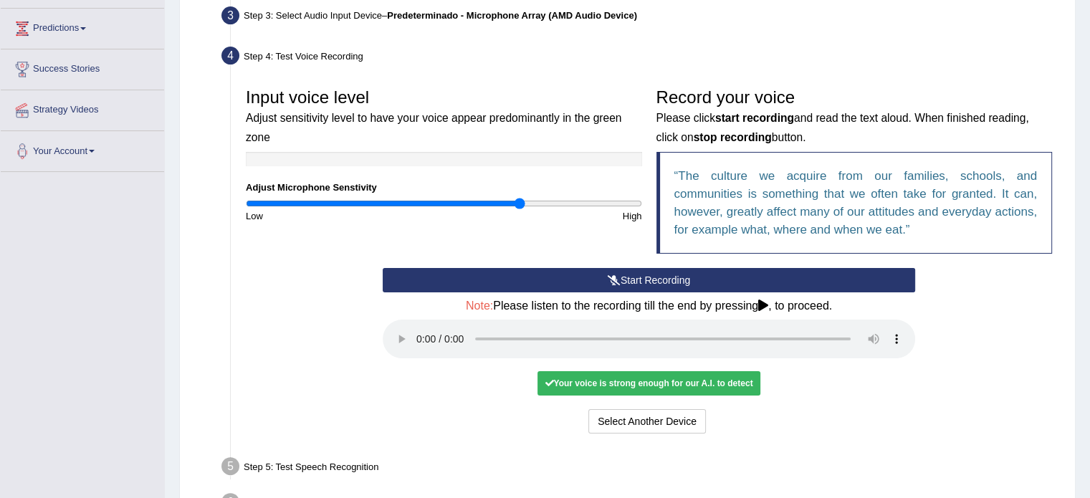
scroll to position [320, 0]
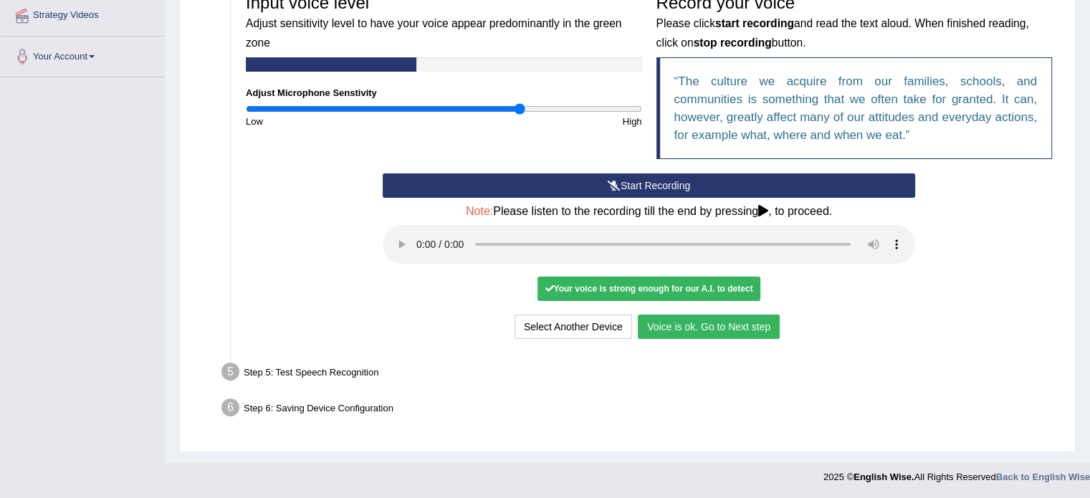
click at [752, 328] on button "Voice is ok. Go to Next step" at bounding box center [709, 327] width 142 height 24
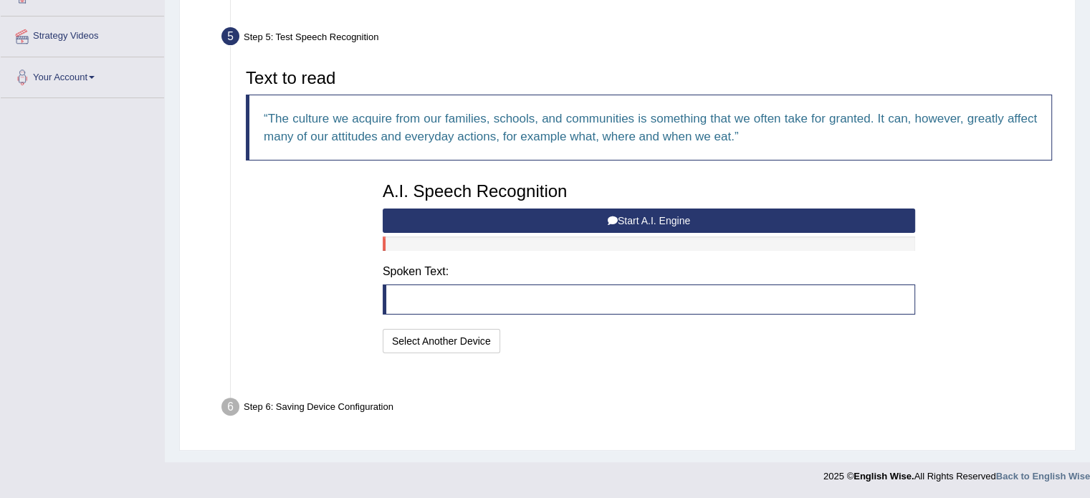
scroll to position [264, 0]
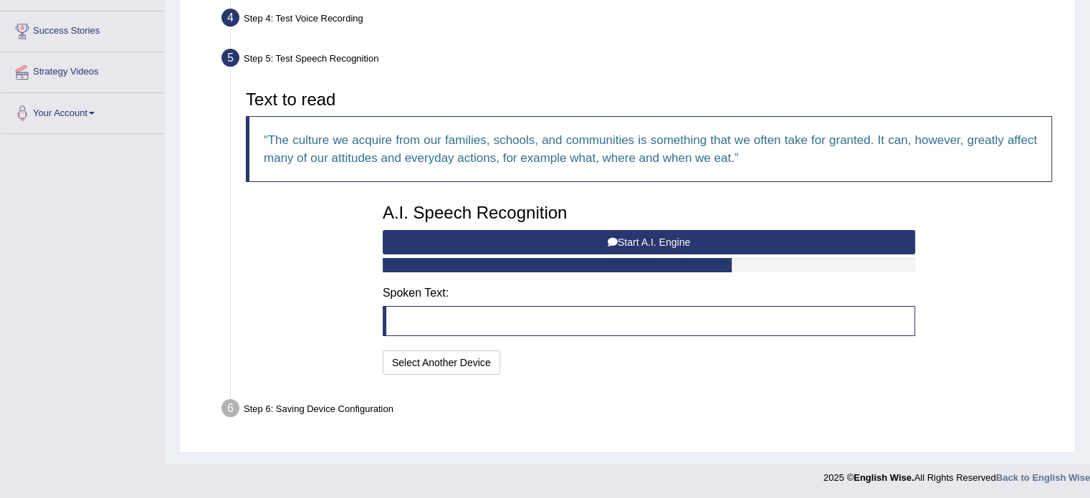
click at [682, 240] on button "Start A.I. Engine" at bounding box center [649, 242] width 532 height 24
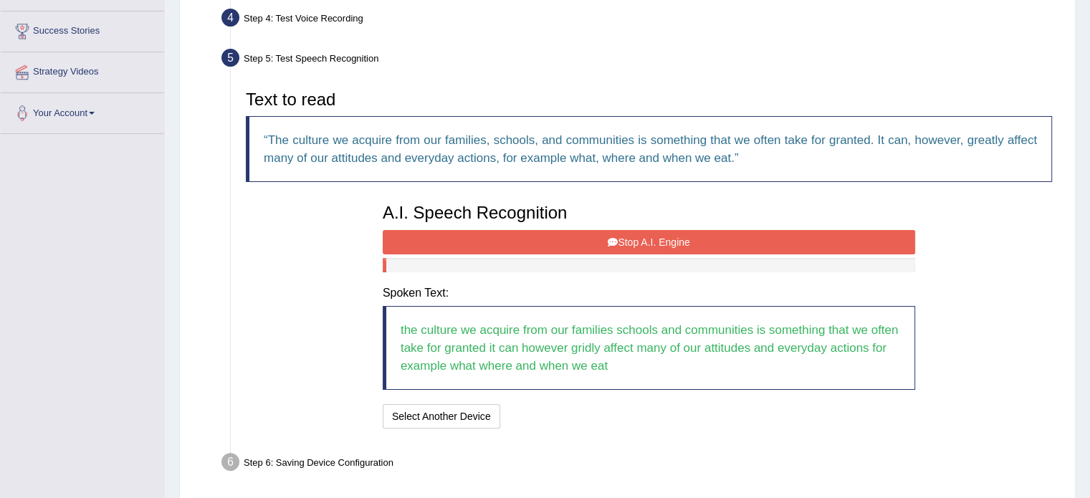
click at [659, 240] on button "Stop A.I. Engine" at bounding box center [649, 242] width 532 height 24
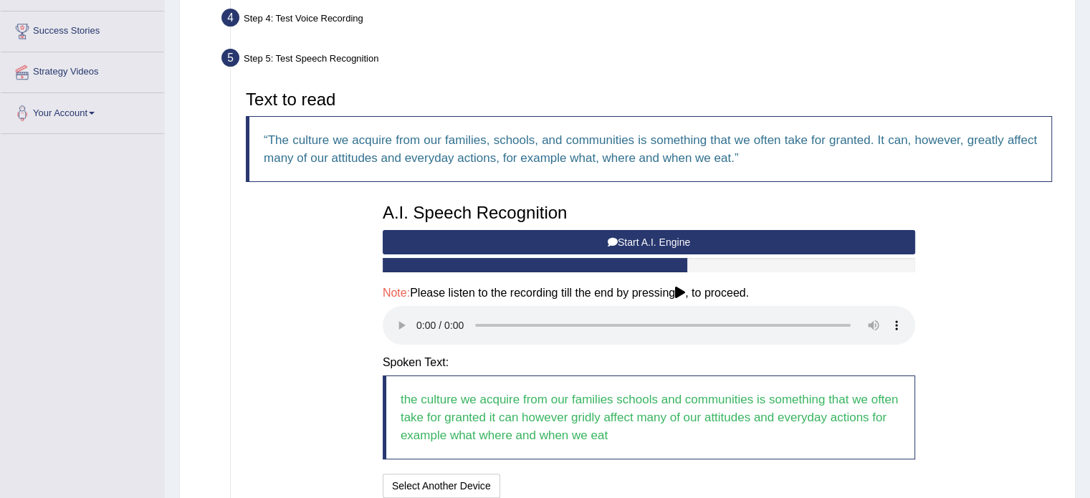
scroll to position [387, 0]
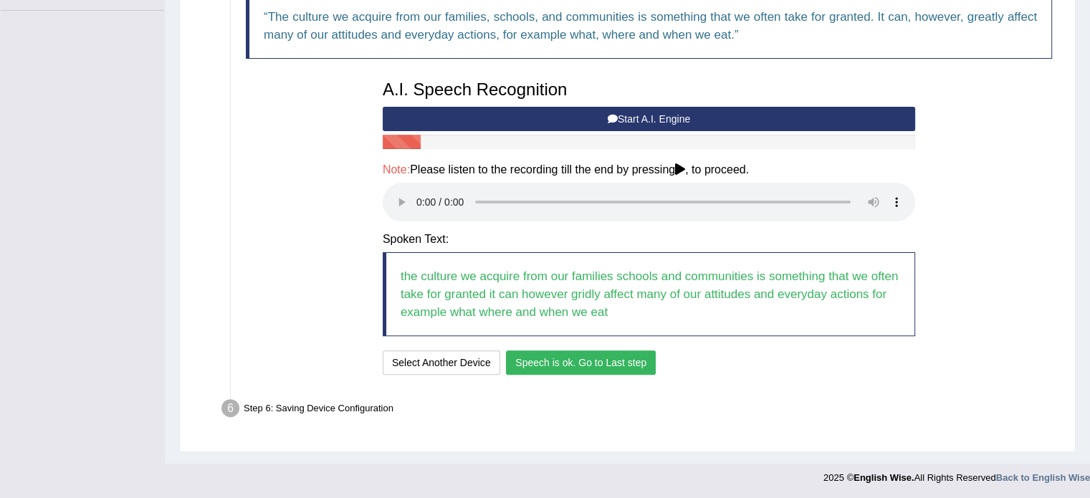
click at [644, 361] on button "Speech is ok. Go to Last step" at bounding box center [581, 362] width 150 height 24
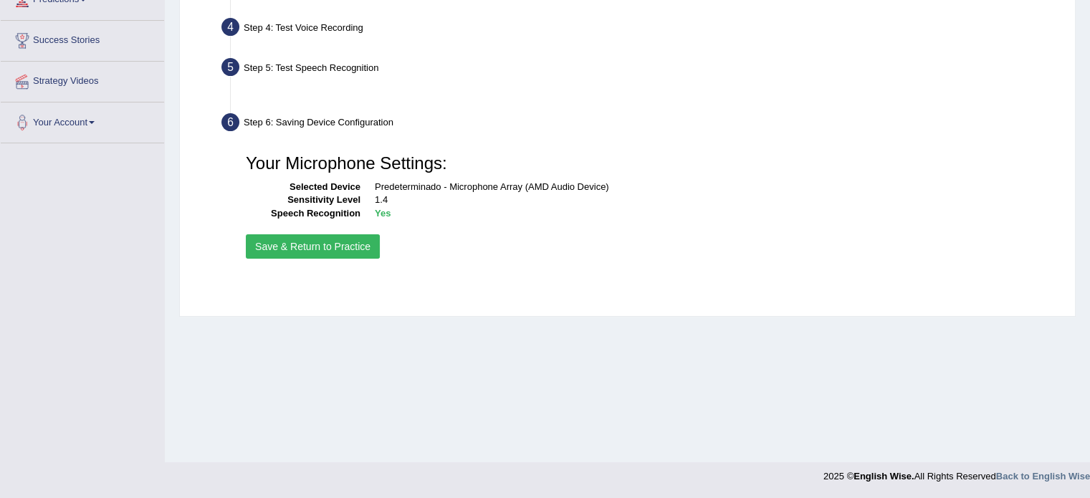
scroll to position [254, 0]
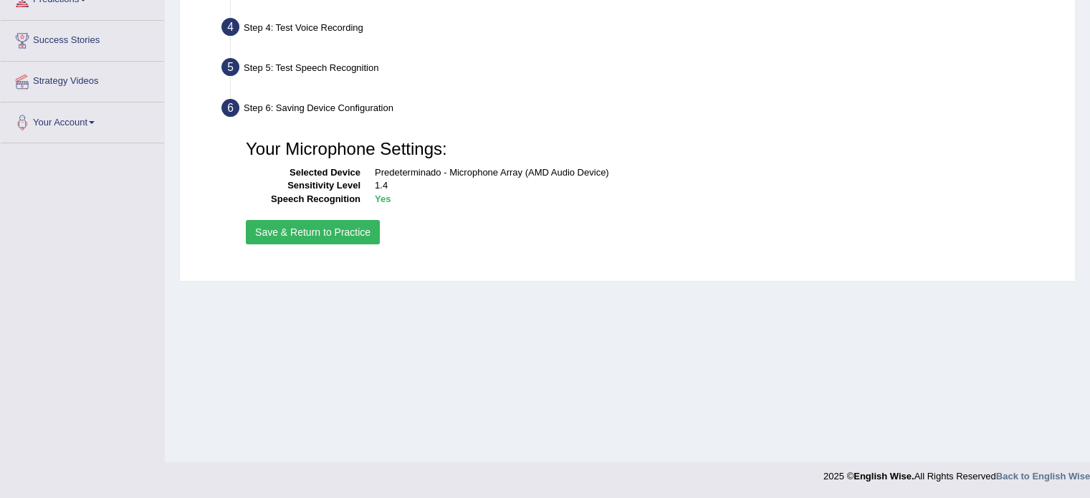
click at [346, 232] on button "Save & Return to Practice" at bounding box center [313, 232] width 134 height 24
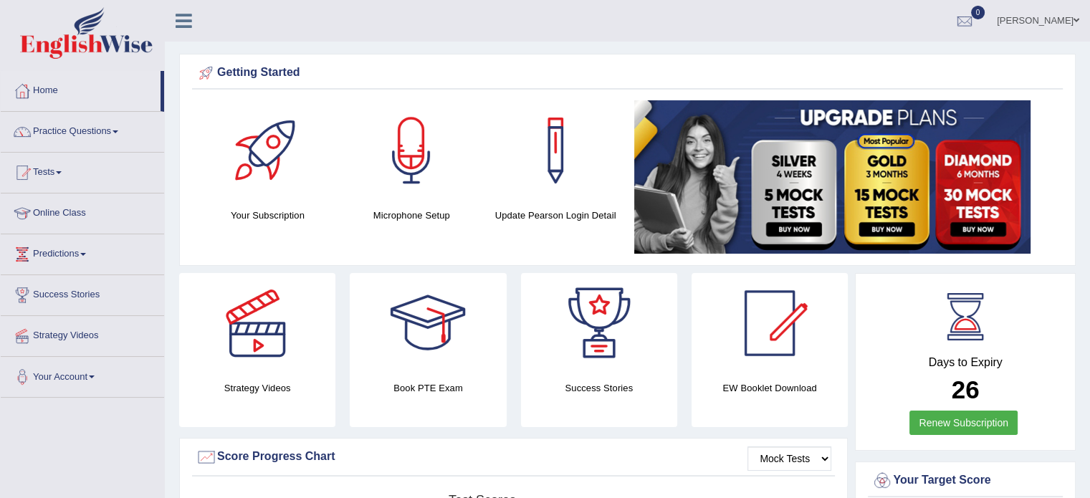
click at [417, 176] on div at bounding box center [411, 150] width 100 height 100
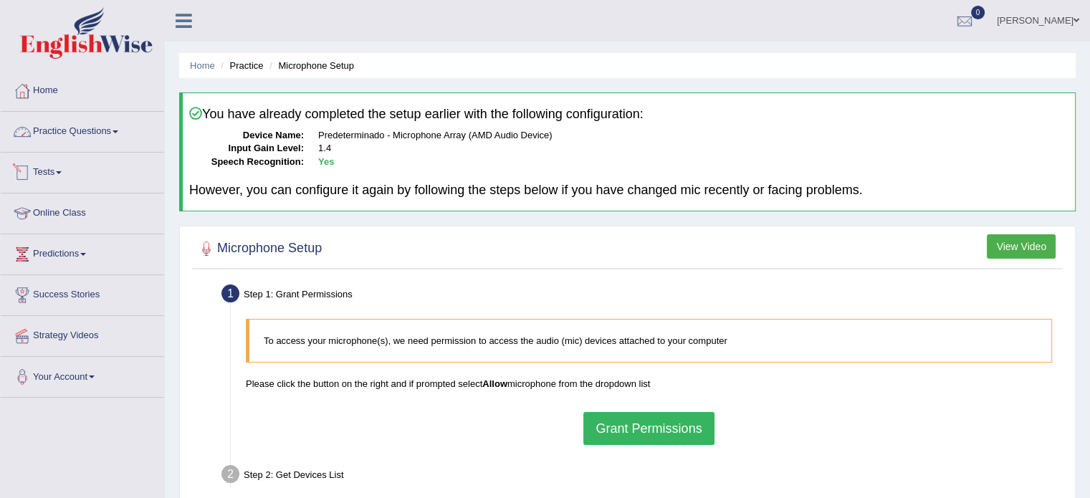
click at [117, 133] on link "Practice Questions" at bounding box center [82, 130] width 163 height 36
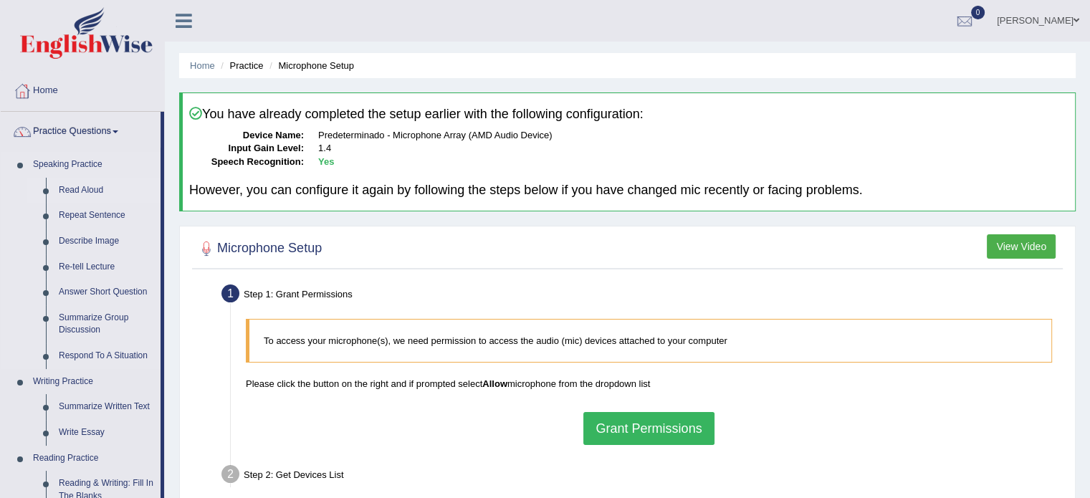
click at [83, 189] on link "Read Aloud" at bounding box center [106, 191] width 108 height 26
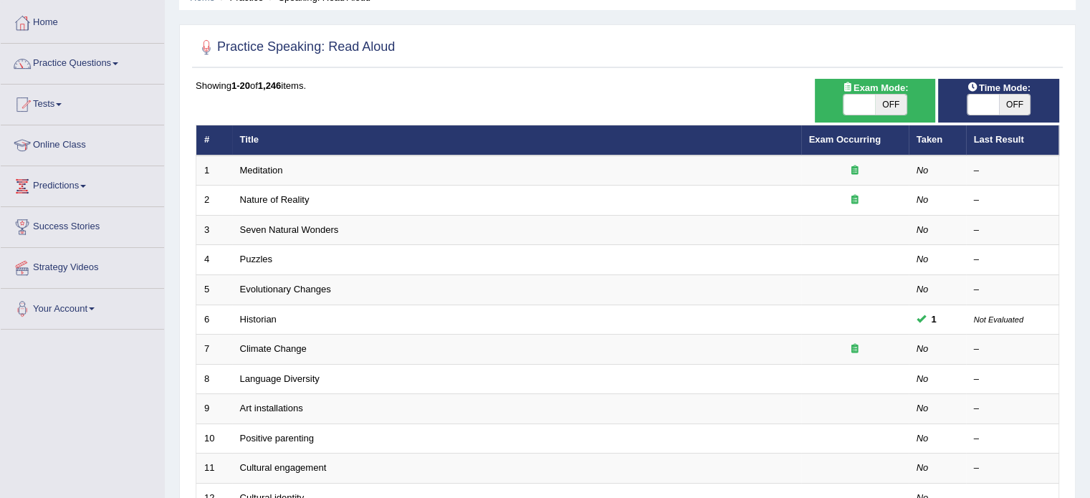
scroll to position [72, 0]
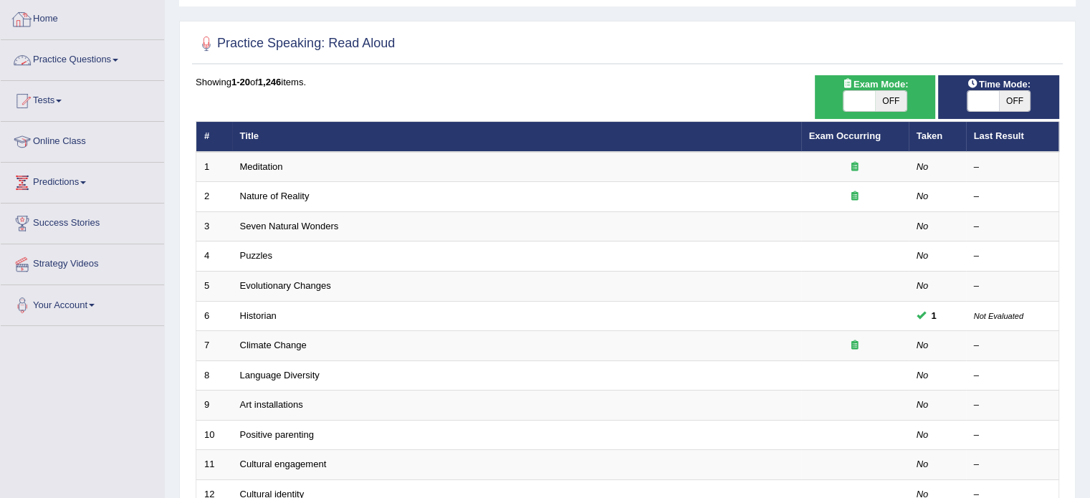
click at [47, 19] on link "Home" at bounding box center [82, 17] width 163 height 36
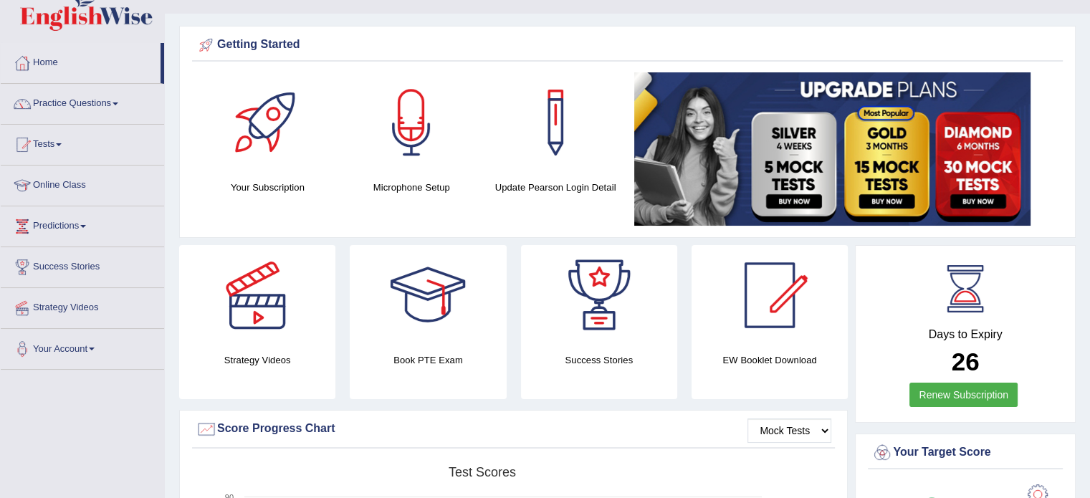
scroll to position [42, 0]
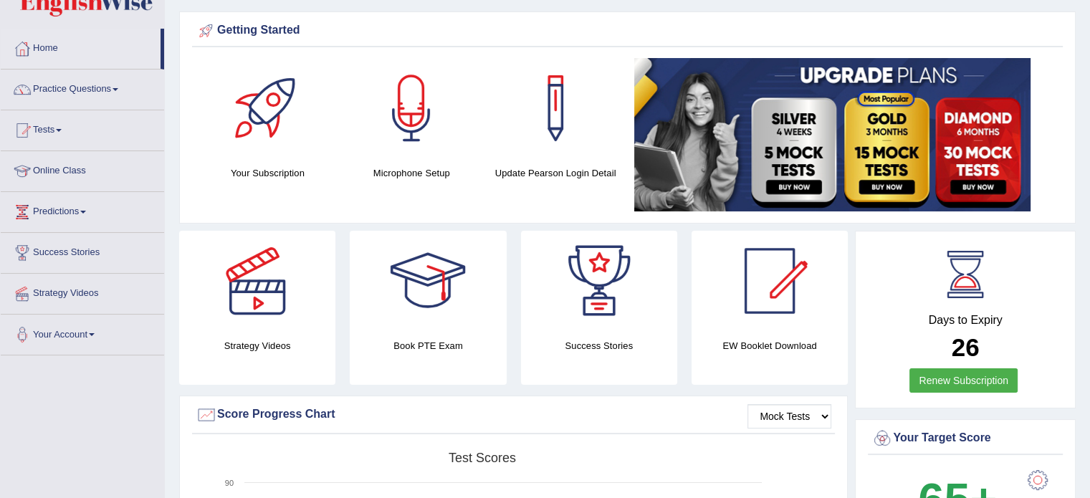
click at [66, 169] on link "Online Class" at bounding box center [82, 169] width 163 height 36
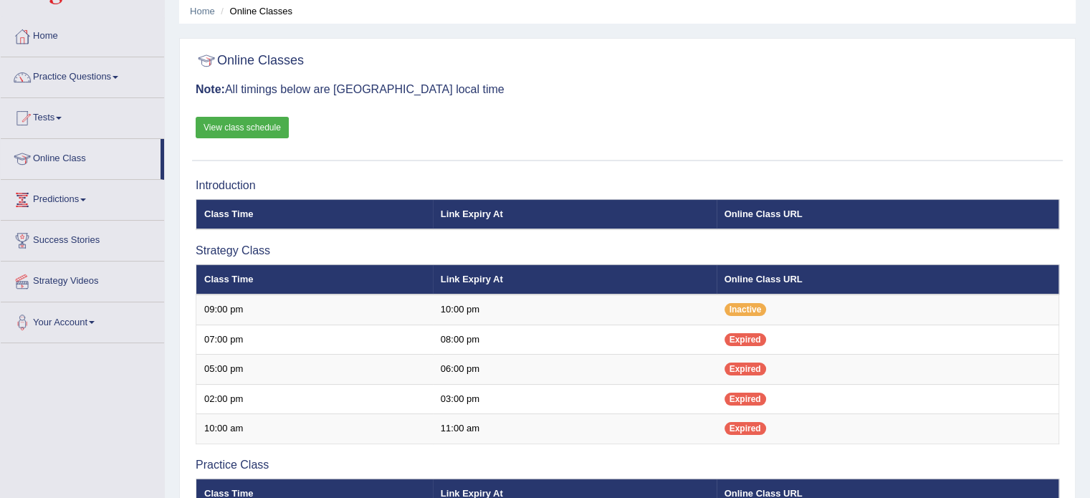
scroll to position [60, 0]
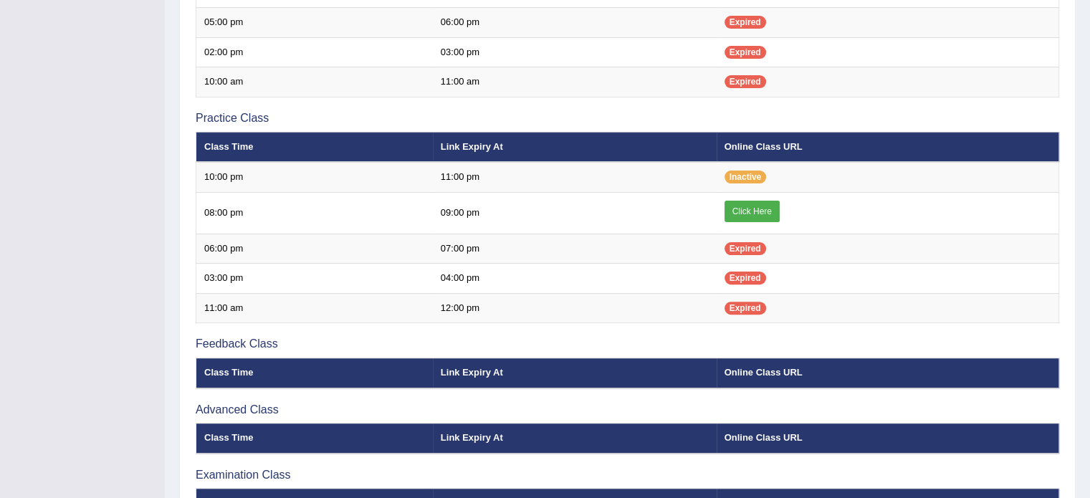
scroll to position [401, 0]
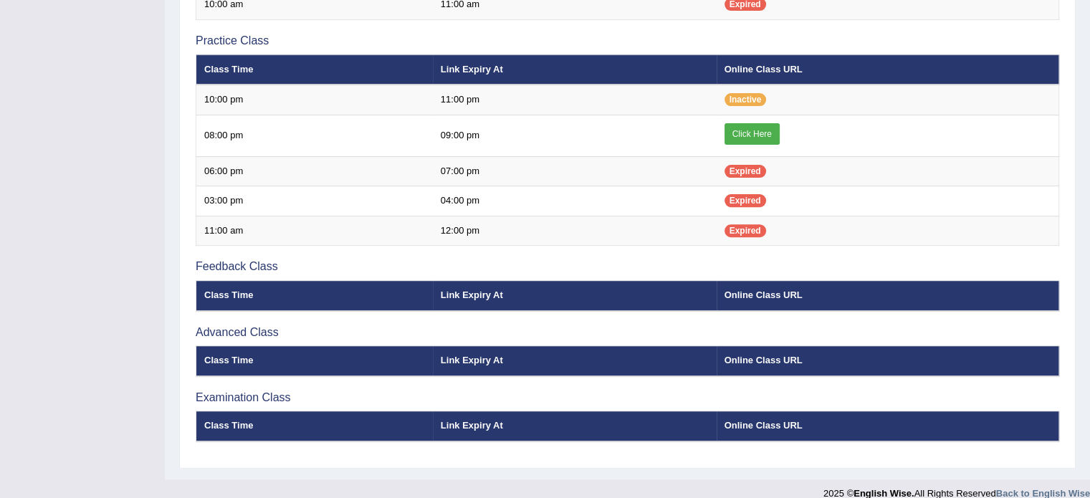
scroll to position [484, 0]
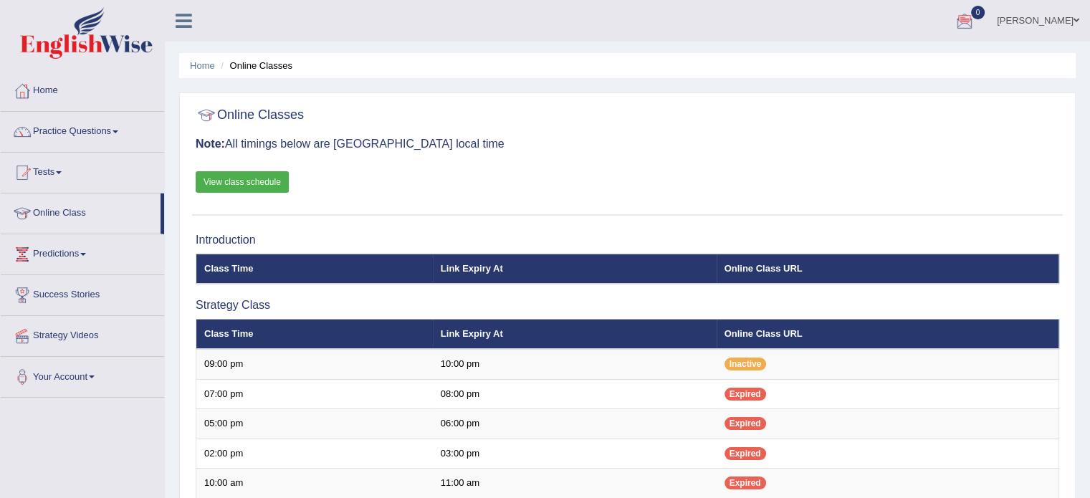
click at [244, 183] on link "View class schedule" at bounding box center [242, 181] width 93 height 21
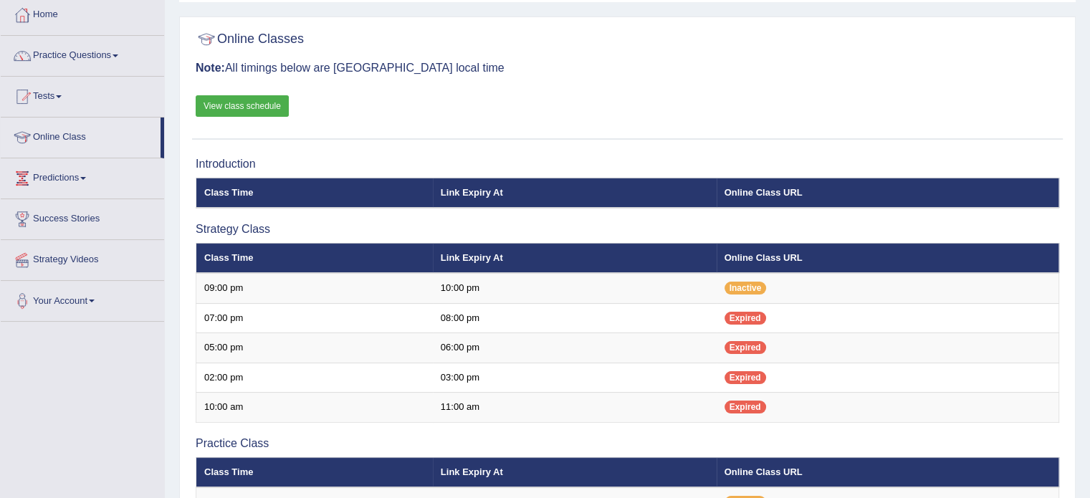
scroll to position [70, 0]
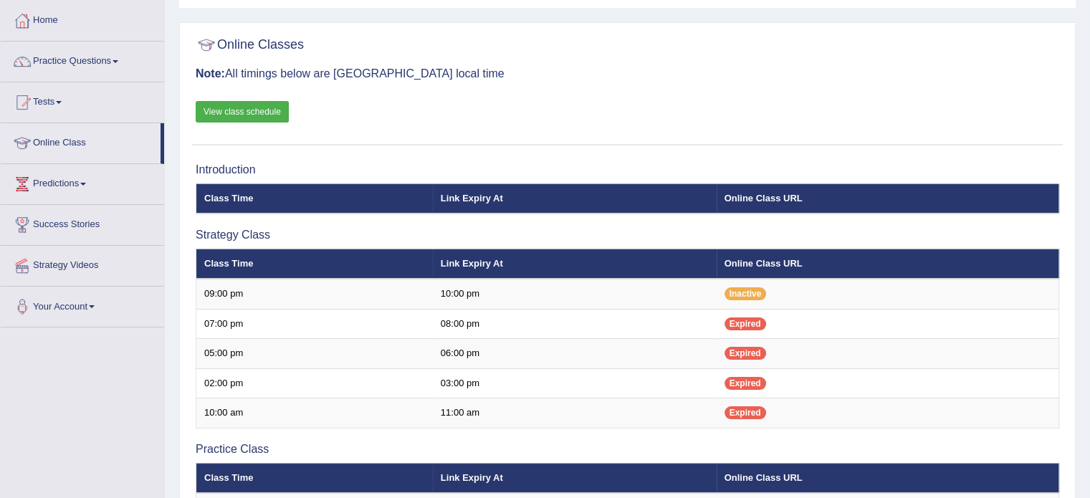
click at [259, 108] on link "View class schedule" at bounding box center [242, 111] width 93 height 21
